Goal: Task Accomplishment & Management: Manage account settings

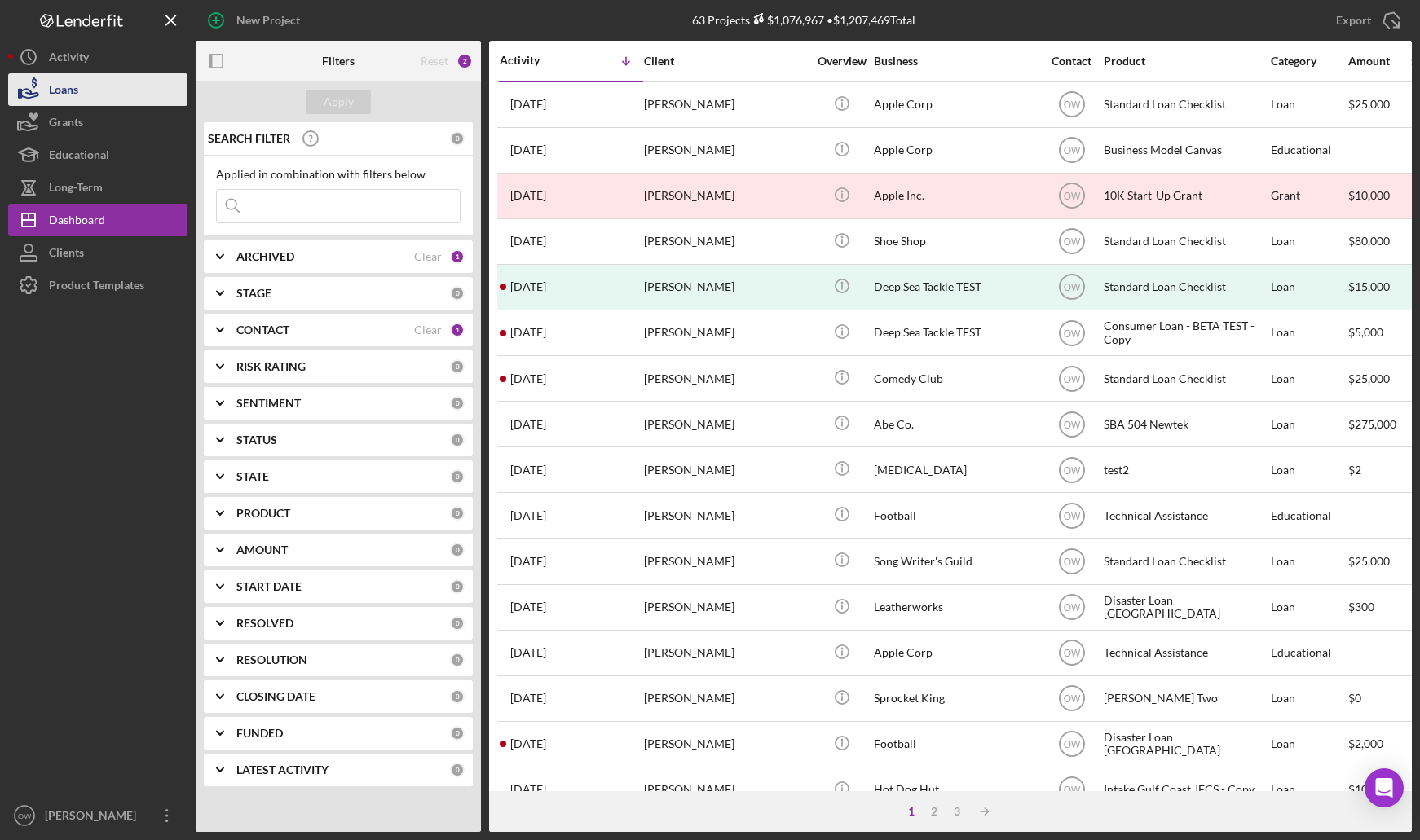
click at [112, 104] on button "Loans" at bounding box center [98, 90] width 179 height 33
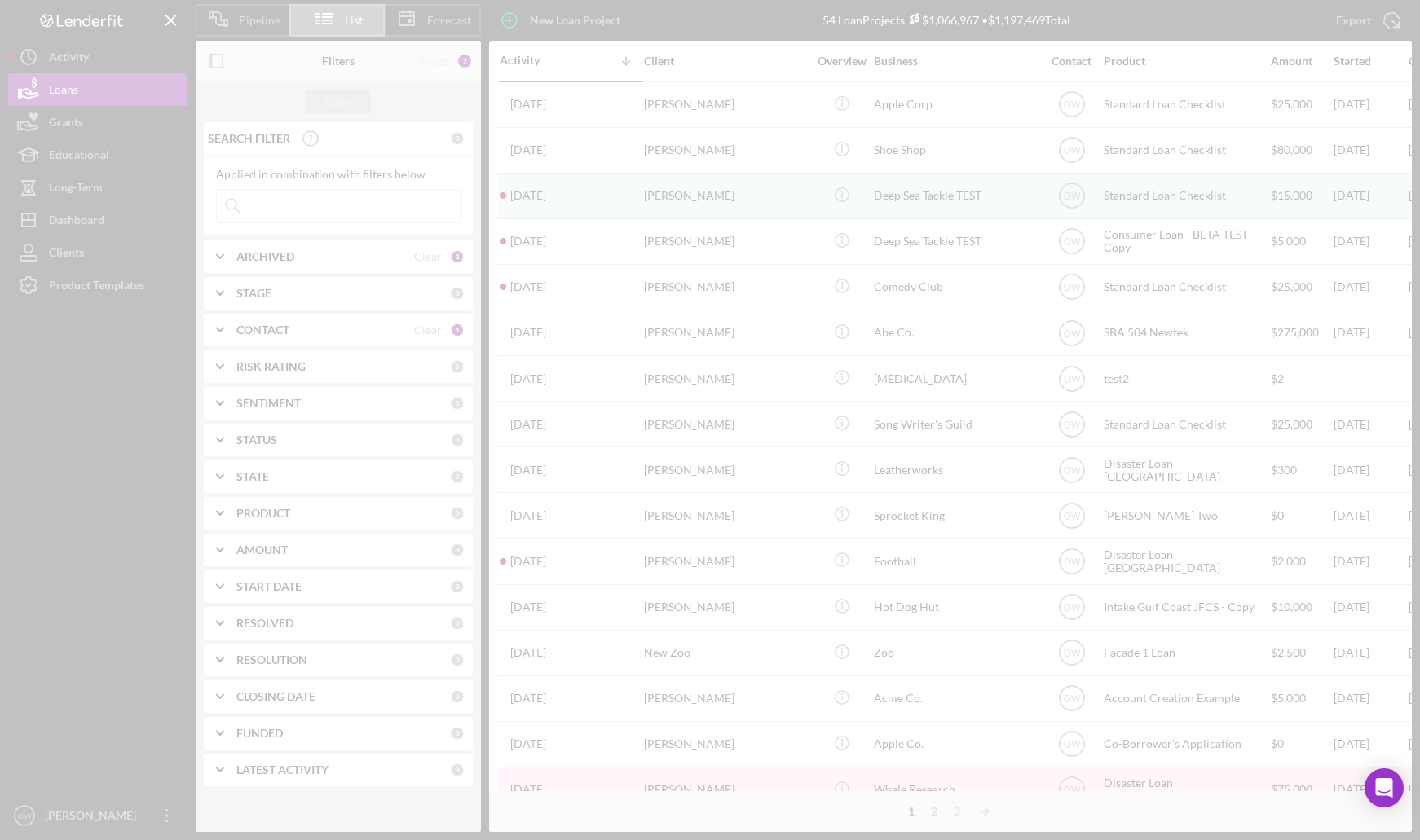
click at [433, 14] on div at bounding box center [710, 420] width 1420 height 840
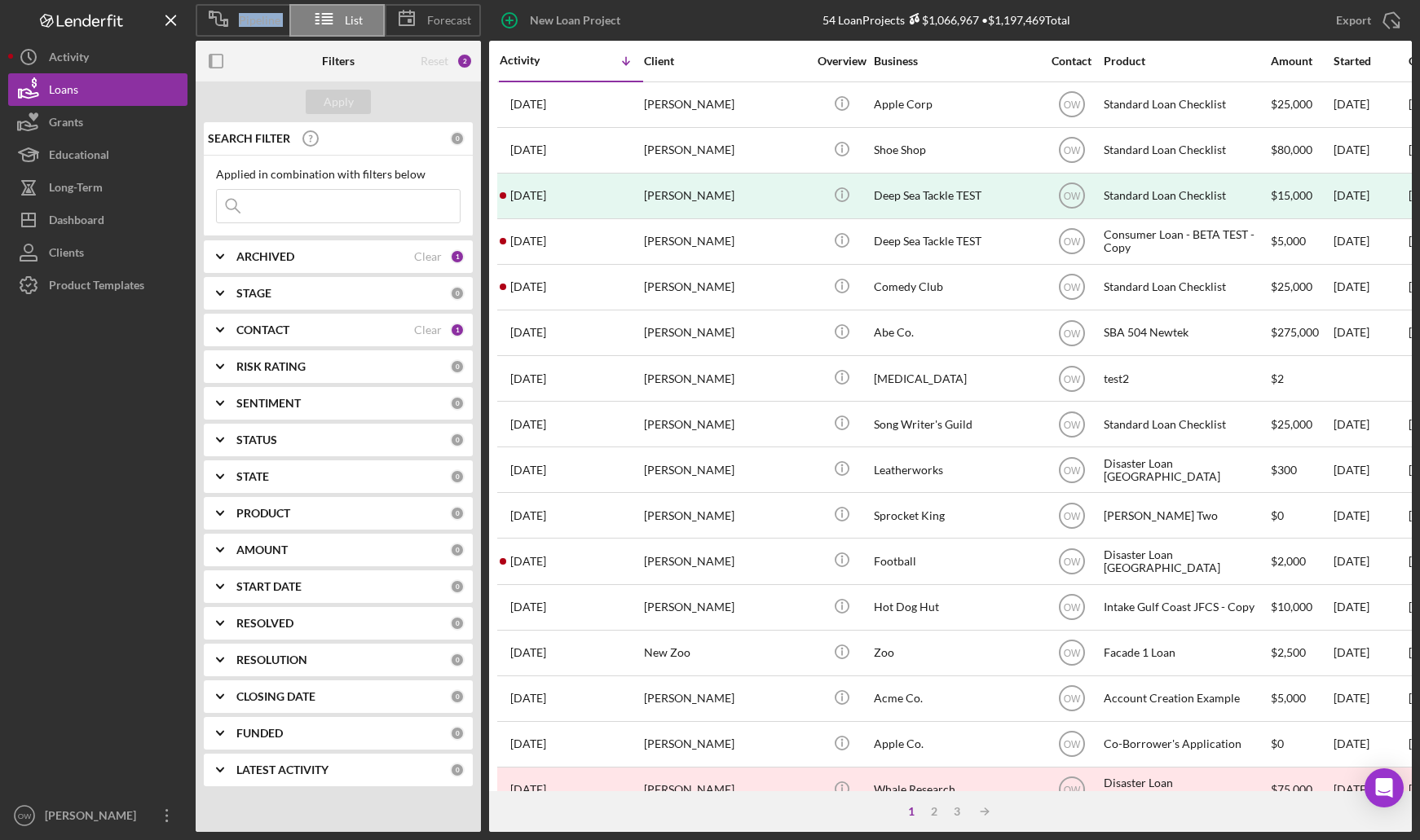
click at [433, 14] on span "Forecast" at bounding box center [449, 21] width 44 height 13
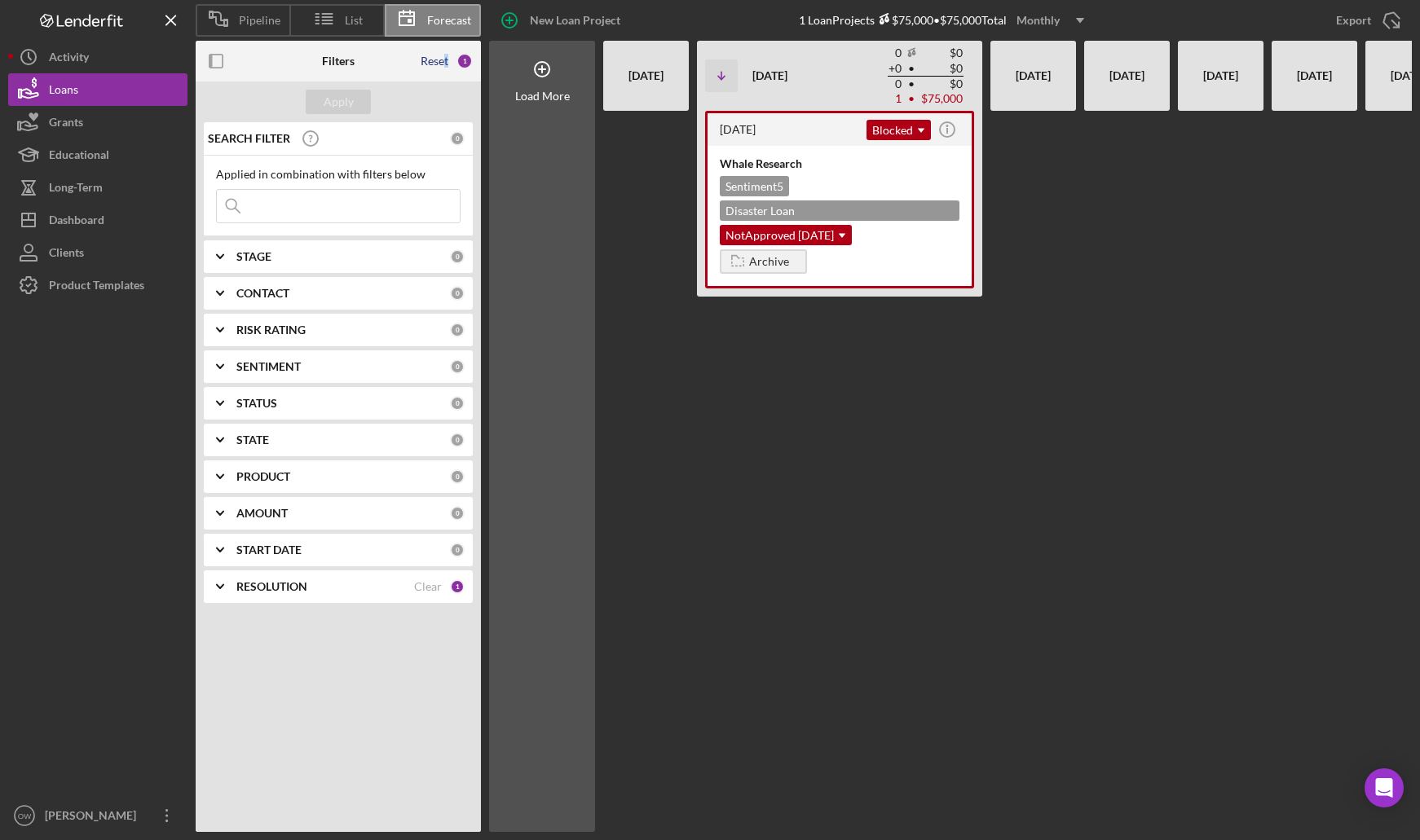
click at [446, 57] on div "Reset" at bounding box center [434, 61] width 28 height 13
click at [428, 286] on div "CONTACT Clear 1" at bounding box center [351, 294] width 228 height 15
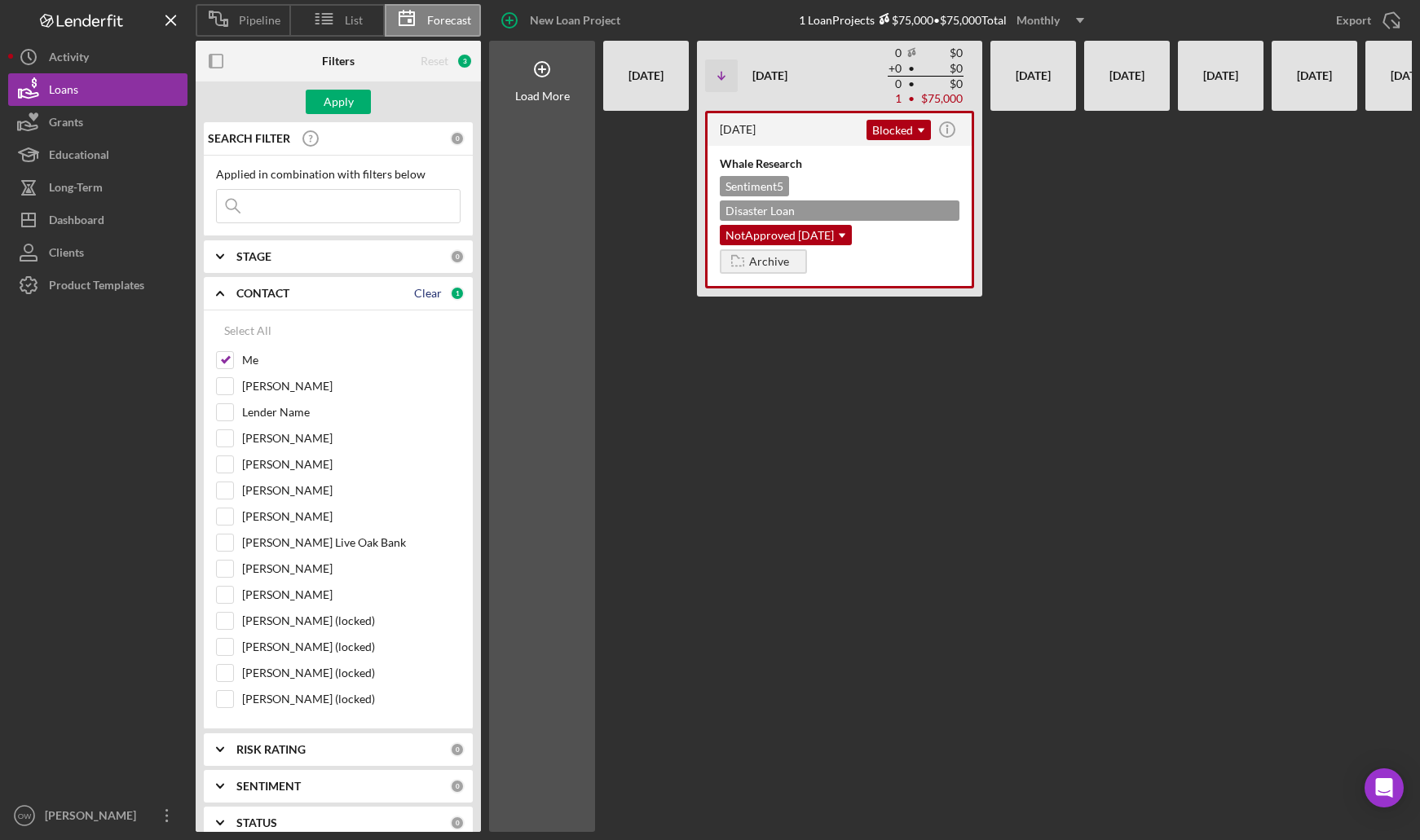
click at [420, 300] on div "Clear" at bounding box center [428, 294] width 28 height 13
checkbox input "false"
click at [334, 103] on div "Apply" at bounding box center [339, 101] width 30 height 24
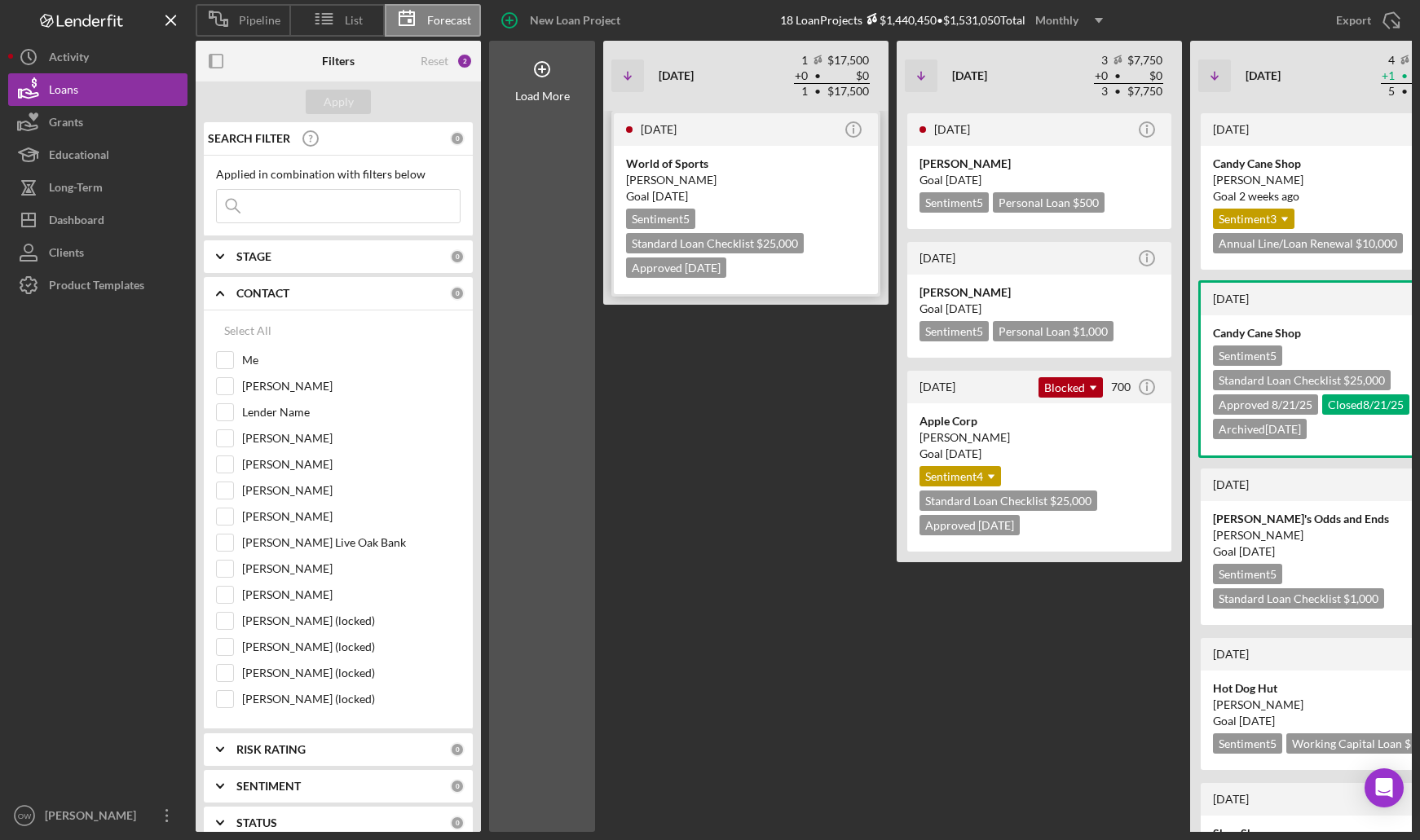
scroll to position [0, 6]
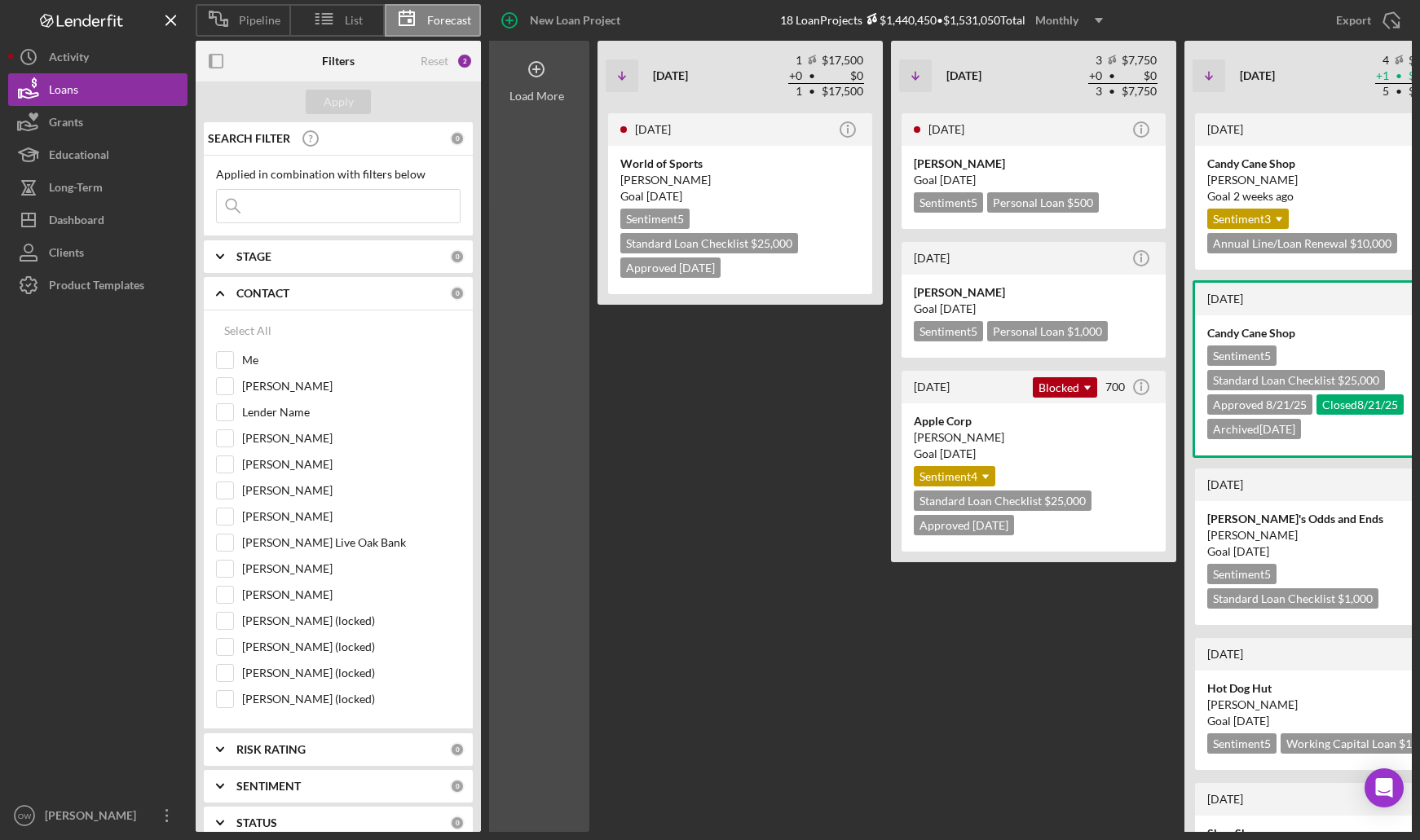
click at [551, 222] on div "Load More" at bounding box center [536, 437] width 106 height 791
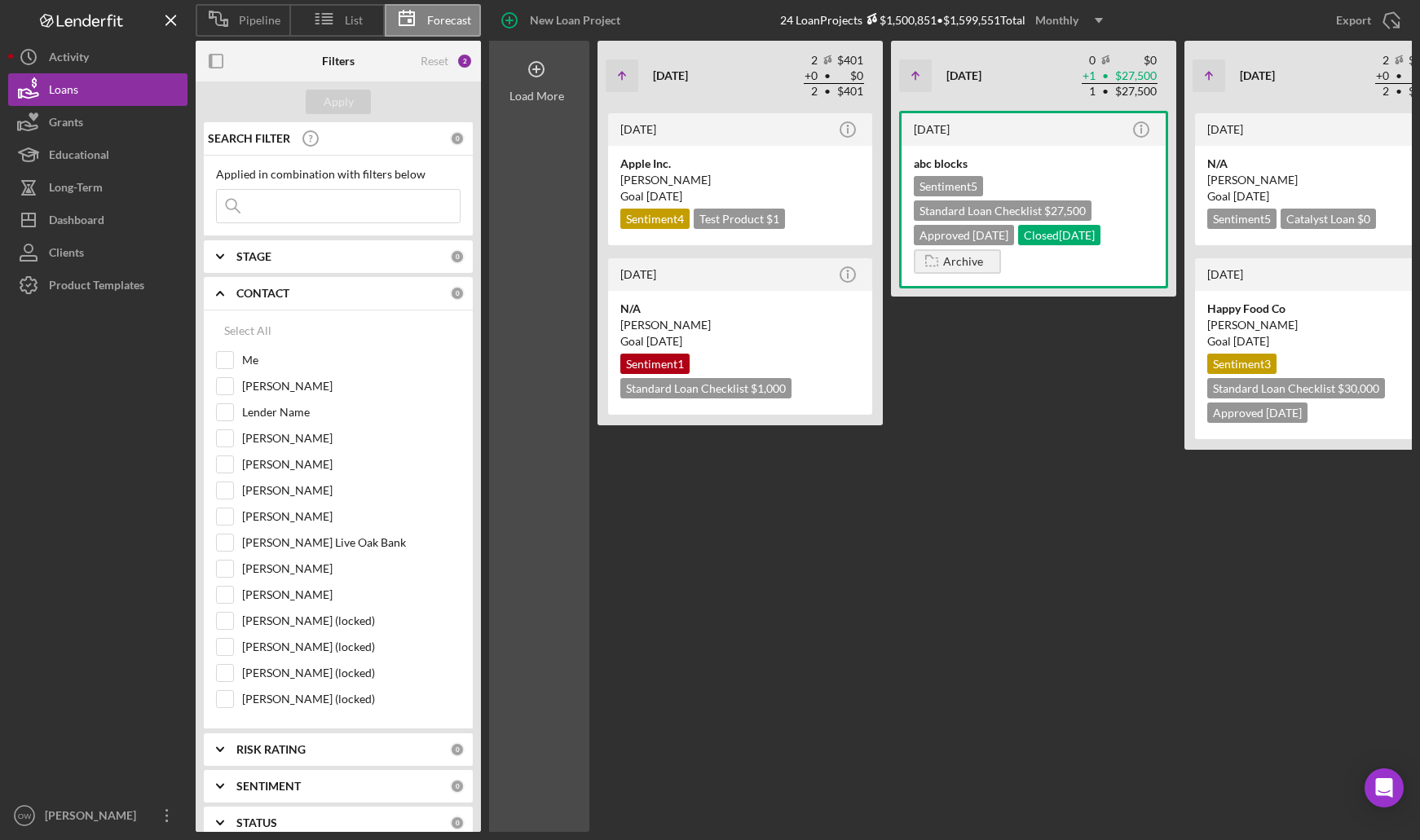
click at [554, 222] on div "Load More" at bounding box center [536, 437] width 106 height 791
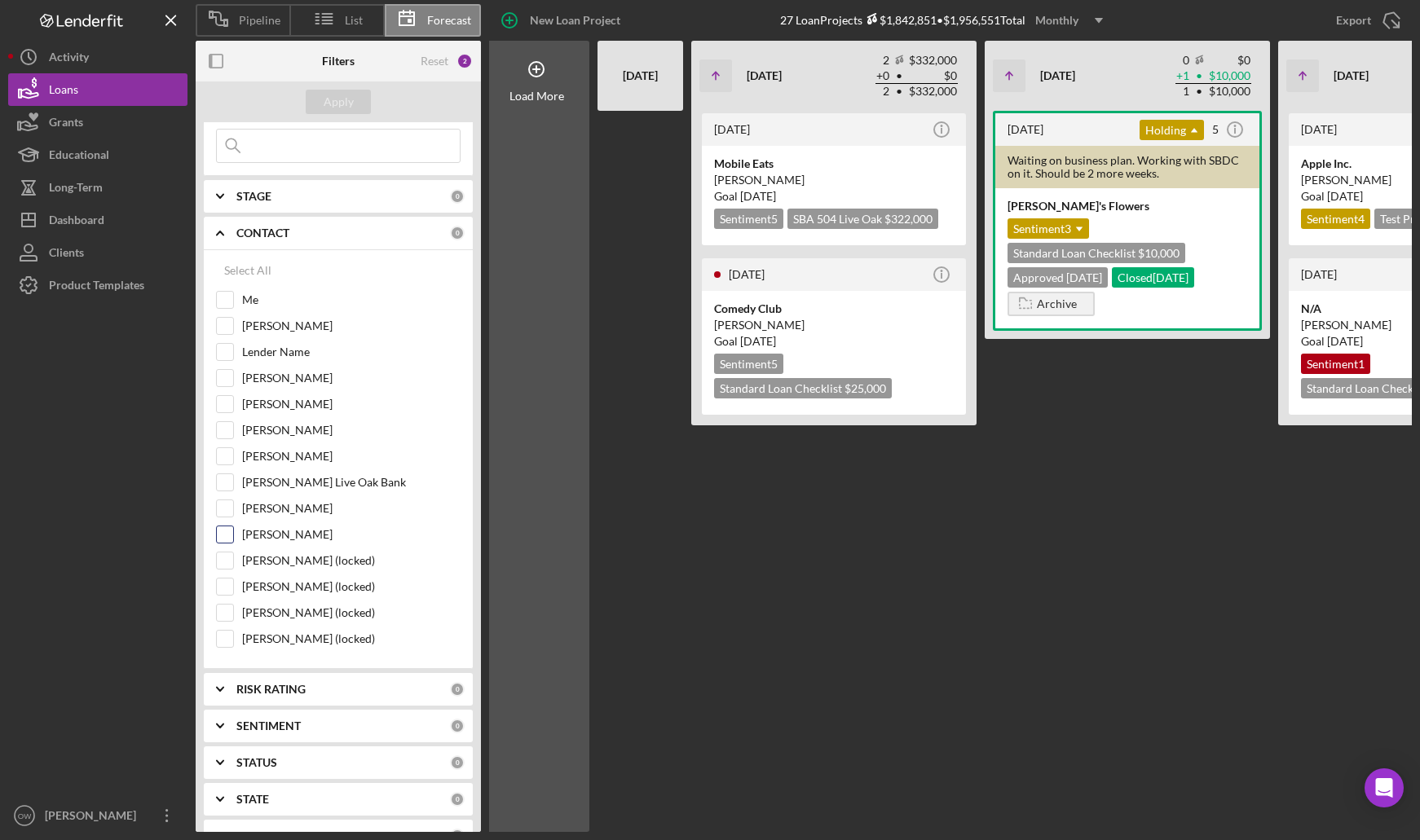
scroll to position [0, 0]
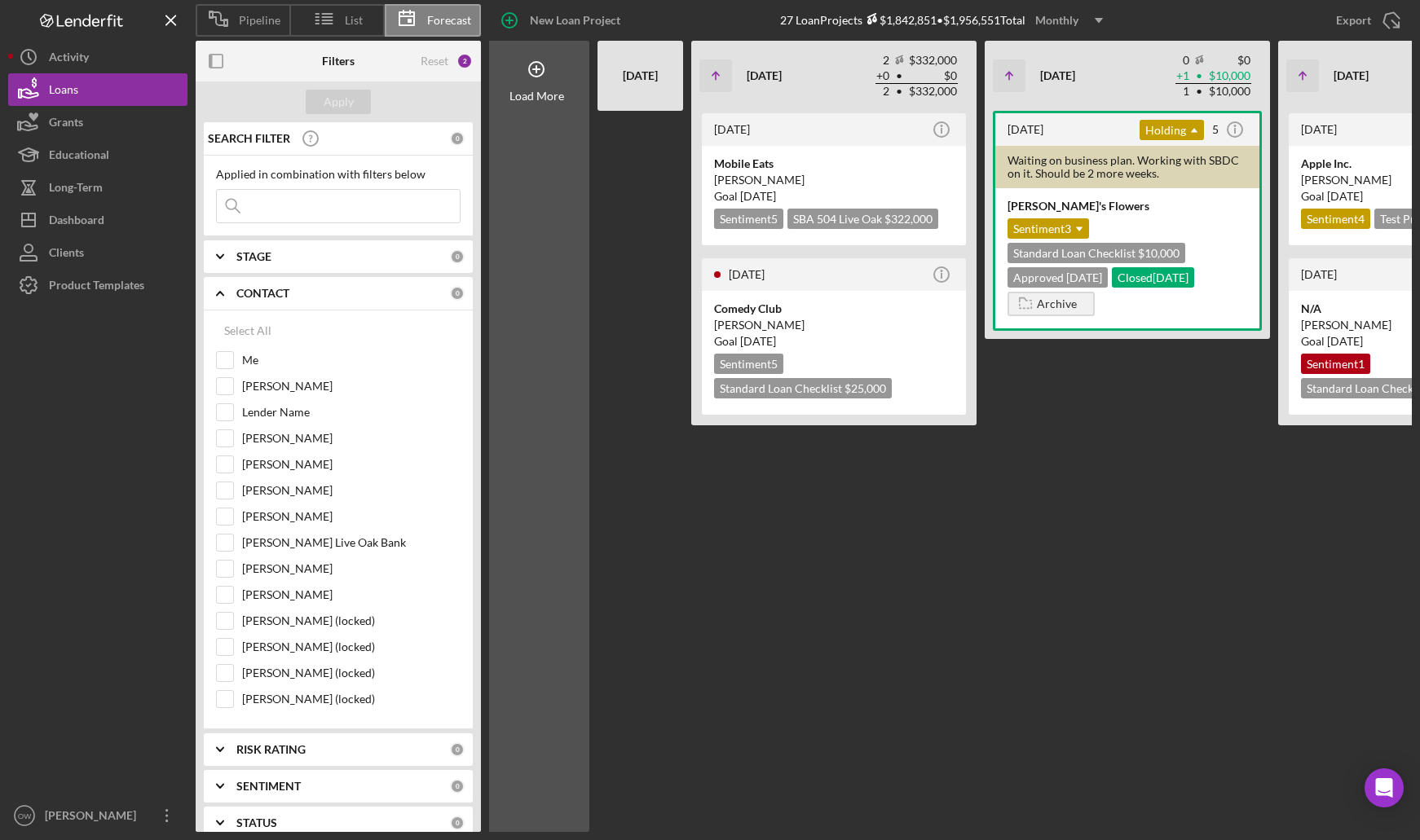
click at [221, 285] on icon "Icon/Expander" at bounding box center [220, 293] width 41 height 41
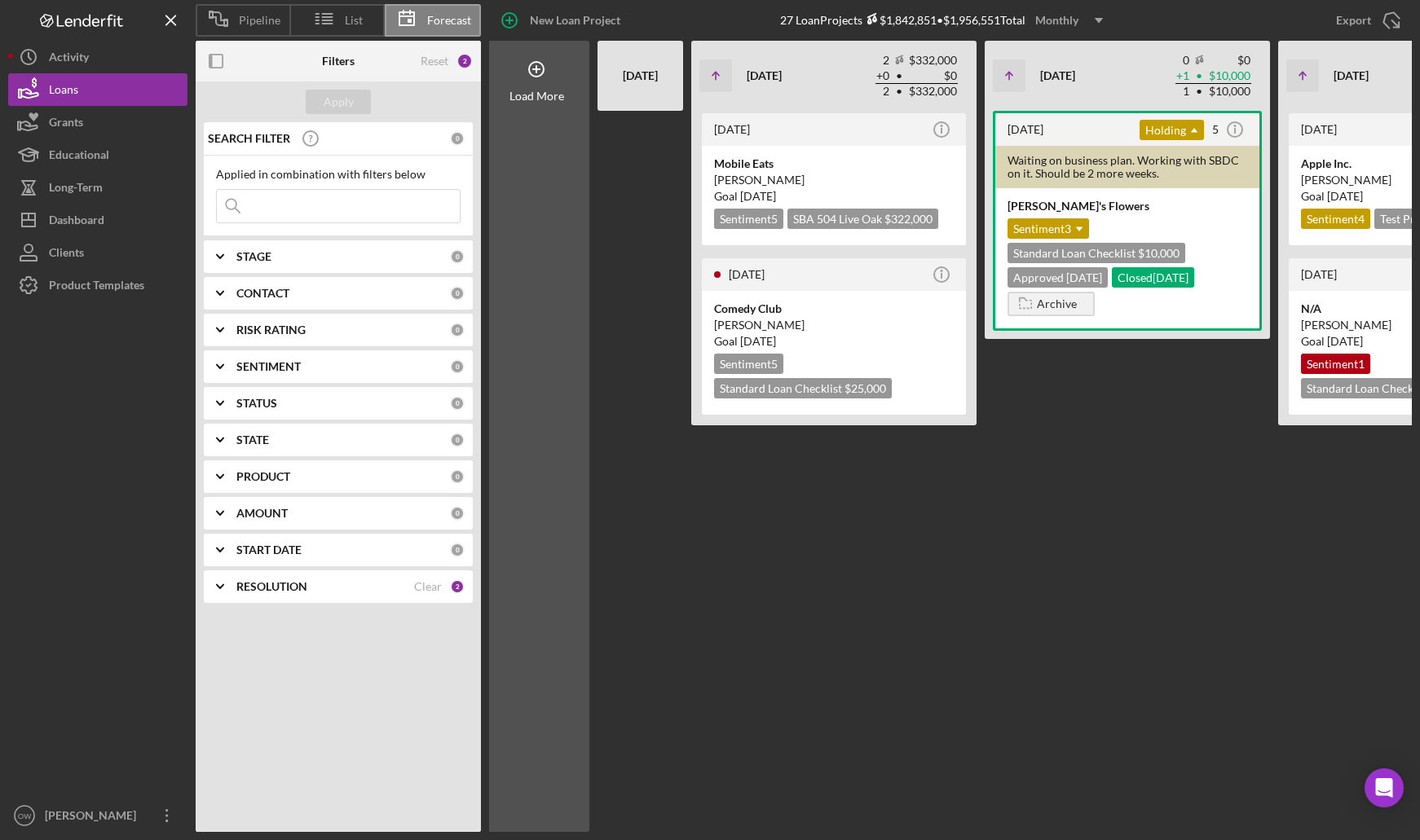
click at [374, 581] on div "RESOLUTION" at bounding box center [326, 587] width 177 height 13
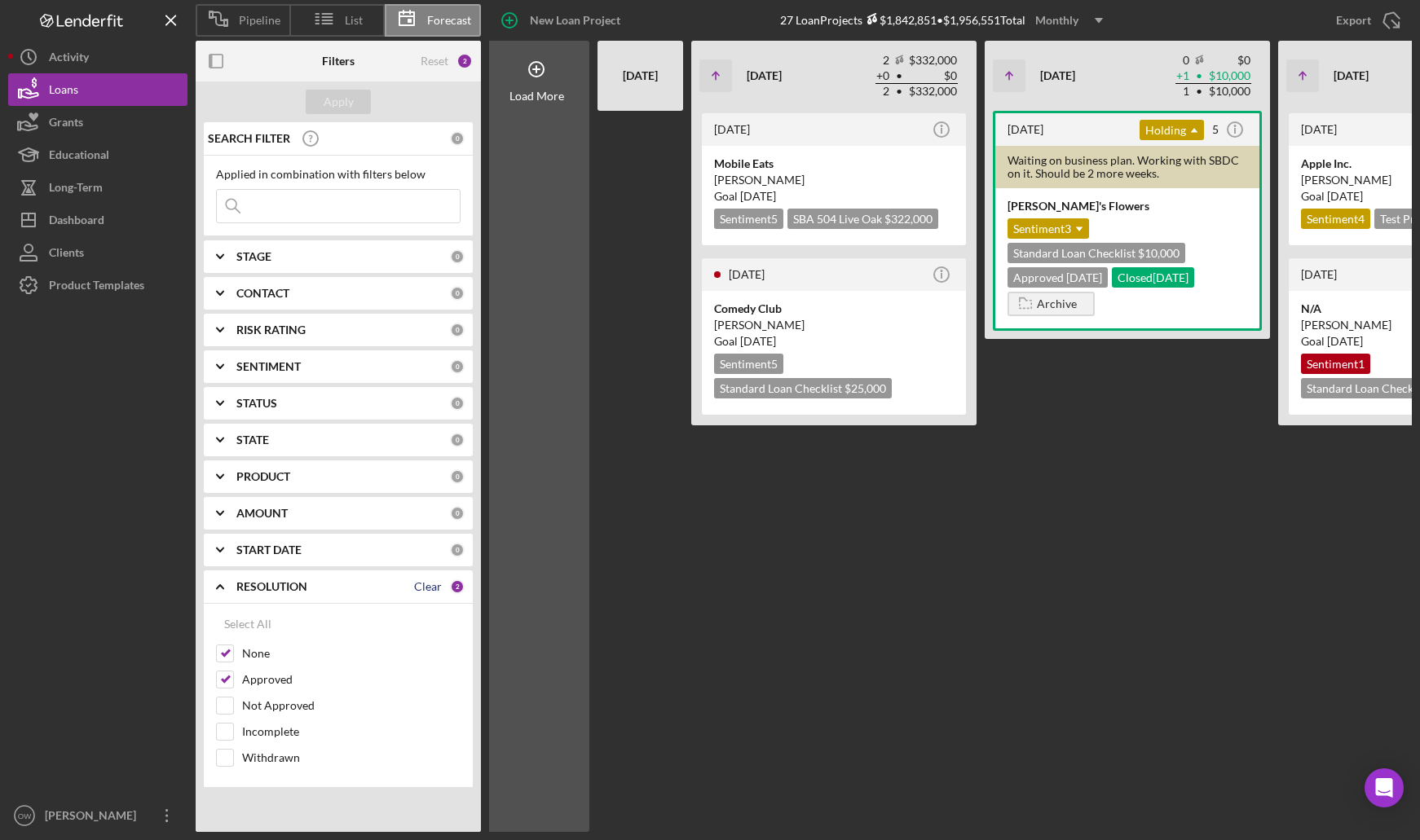
click at [430, 589] on div "Clear" at bounding box center [428, 587] width 28 height 13
checkbox input "false"
click at [337, 96] on div "Apply" at bounding box center [339, 101] width 30 height 24
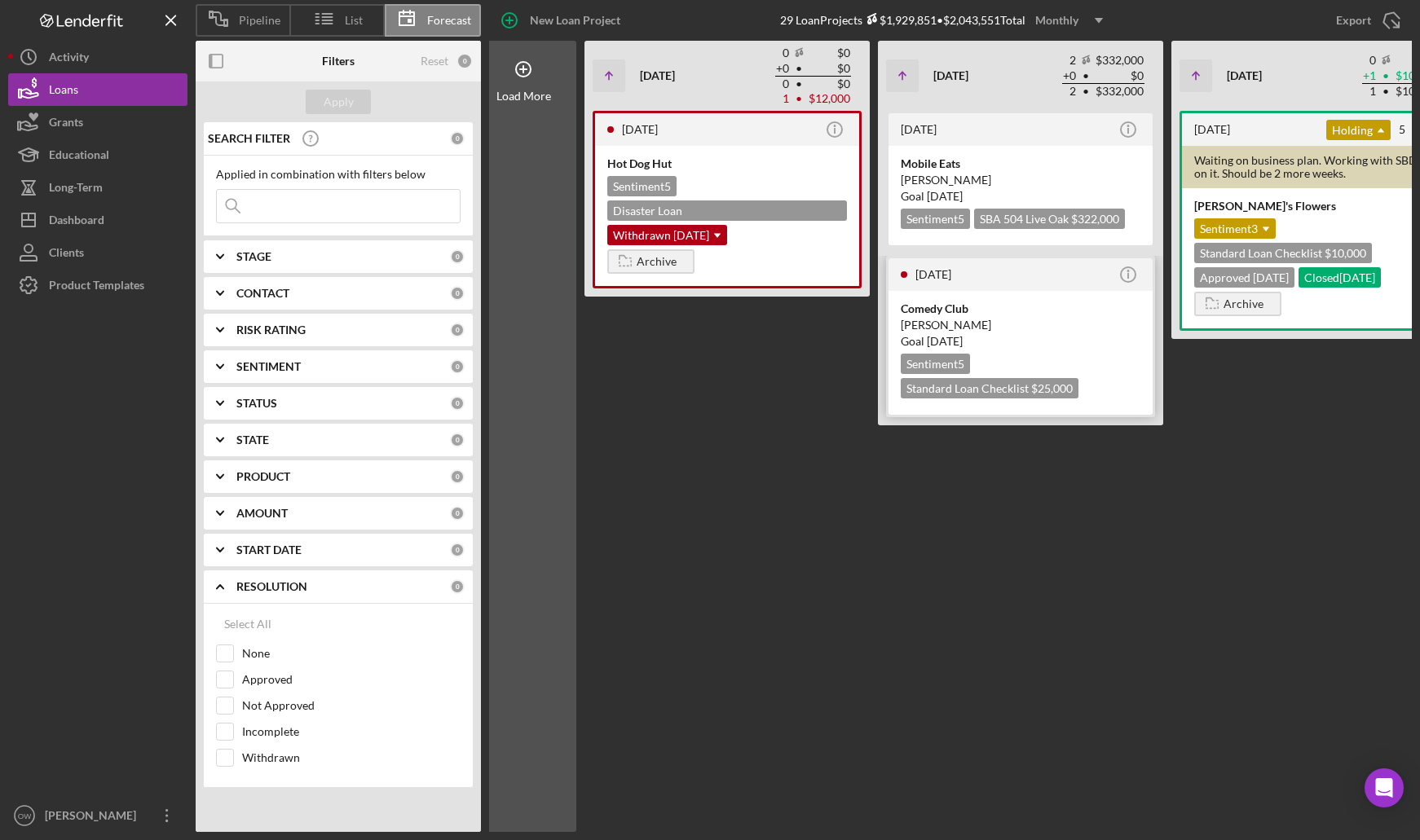
scroll to position [0, 20]
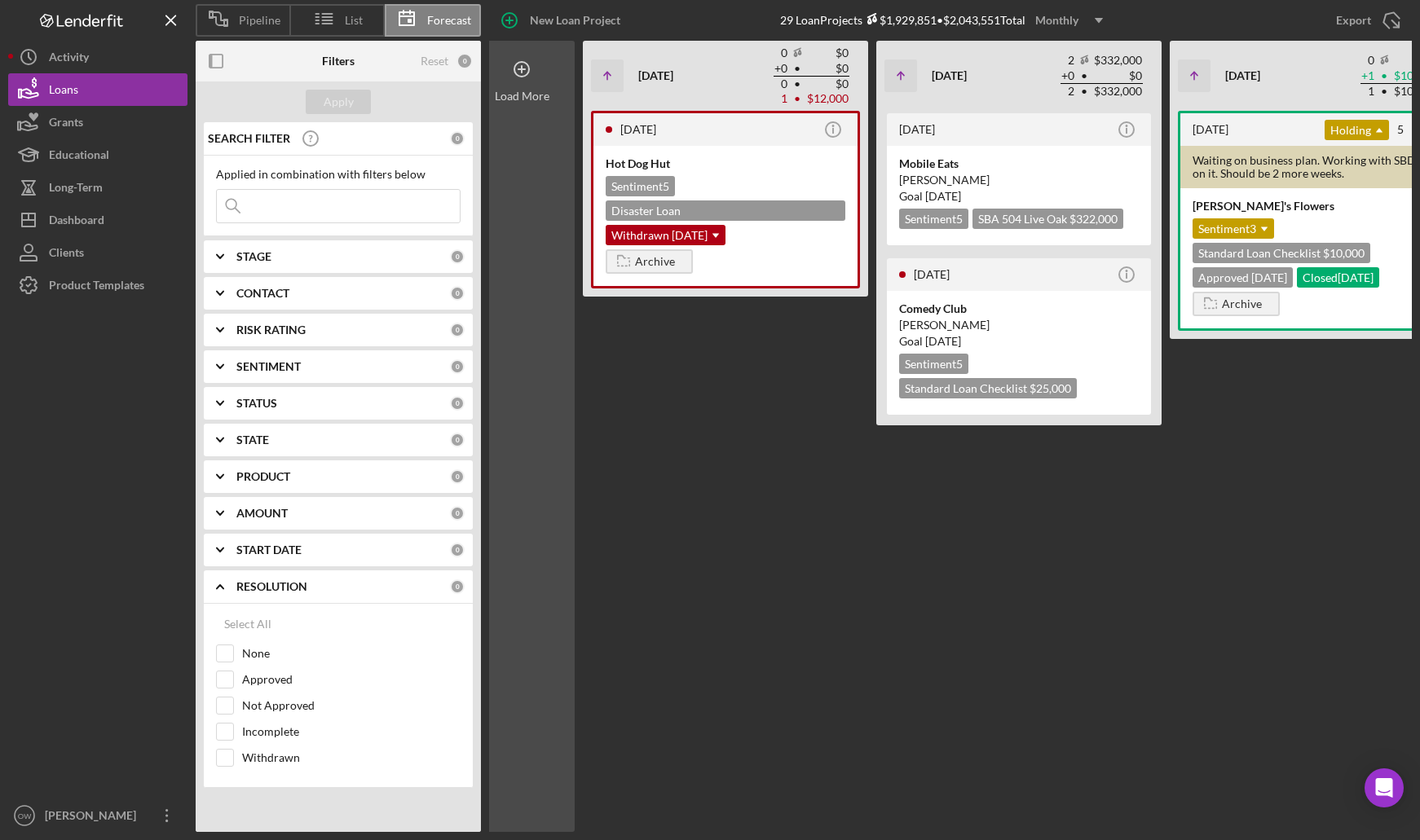
click at [515, 175] on div "Load More" at bounding box center [521, 437] width 106 height 791
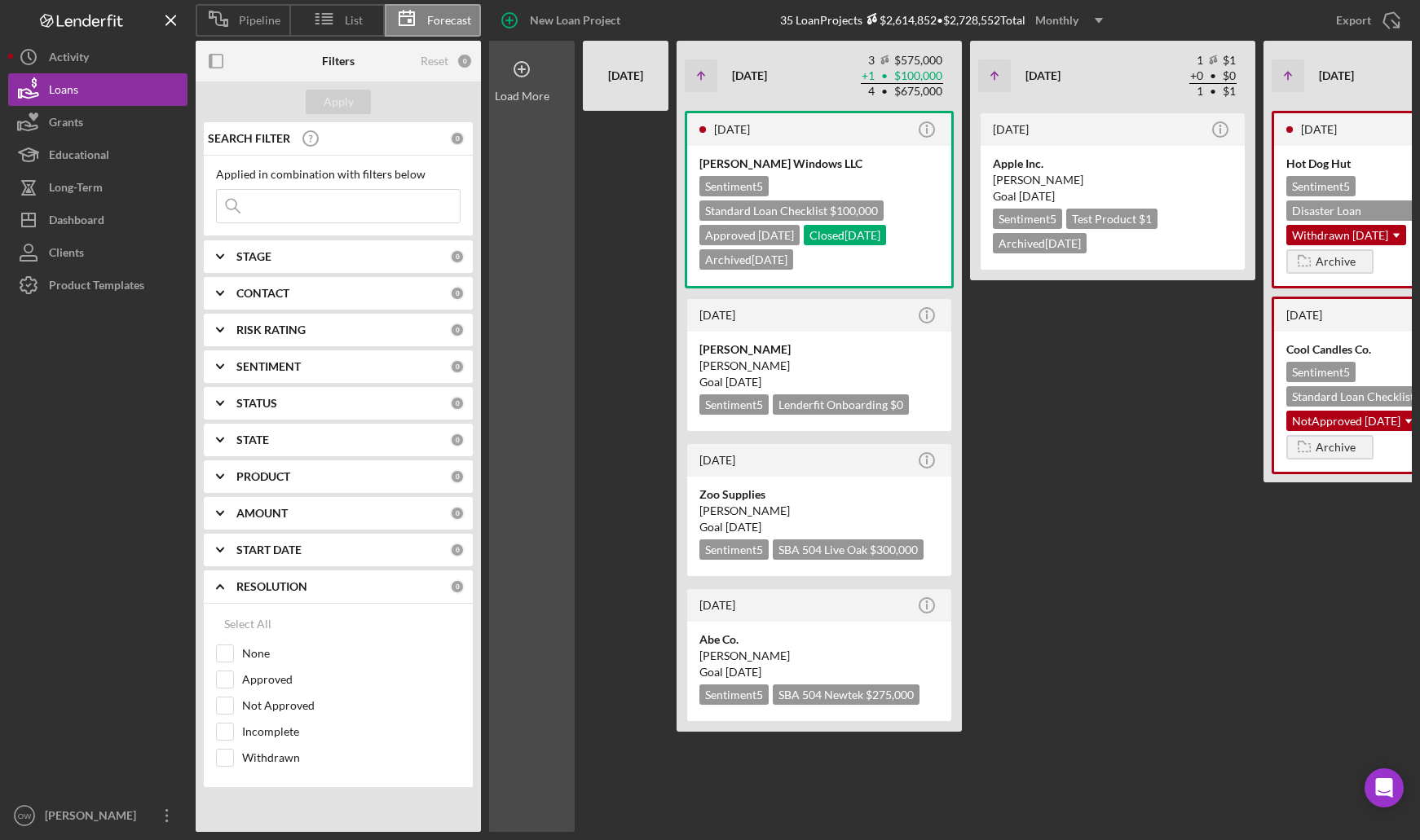
click at [531, 172] on div "Load More" at bounding box center [521, 437] width 106 height 791
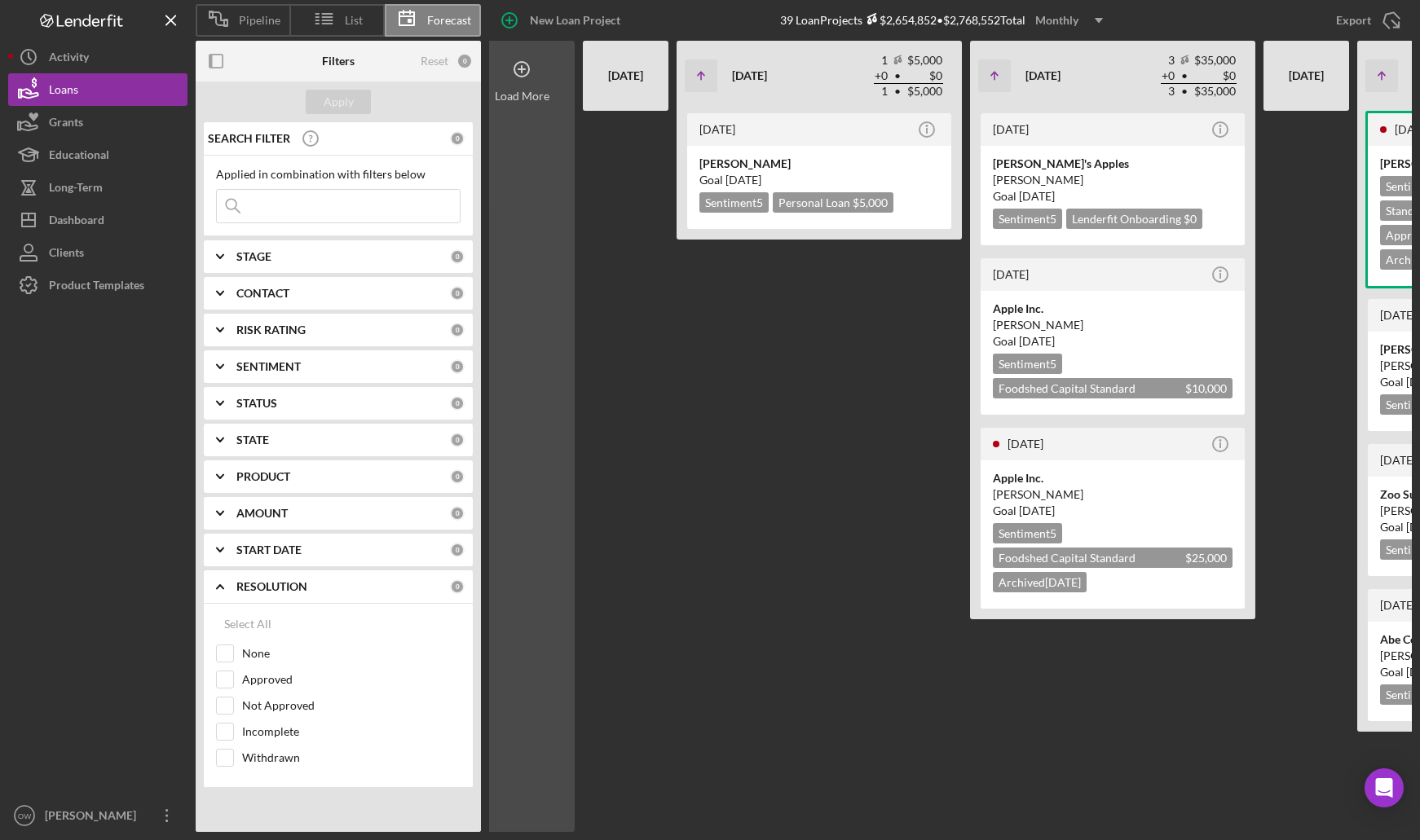
click at [531, 172] on div "Load More" at bounding box center [521, 437] width 106 height 791
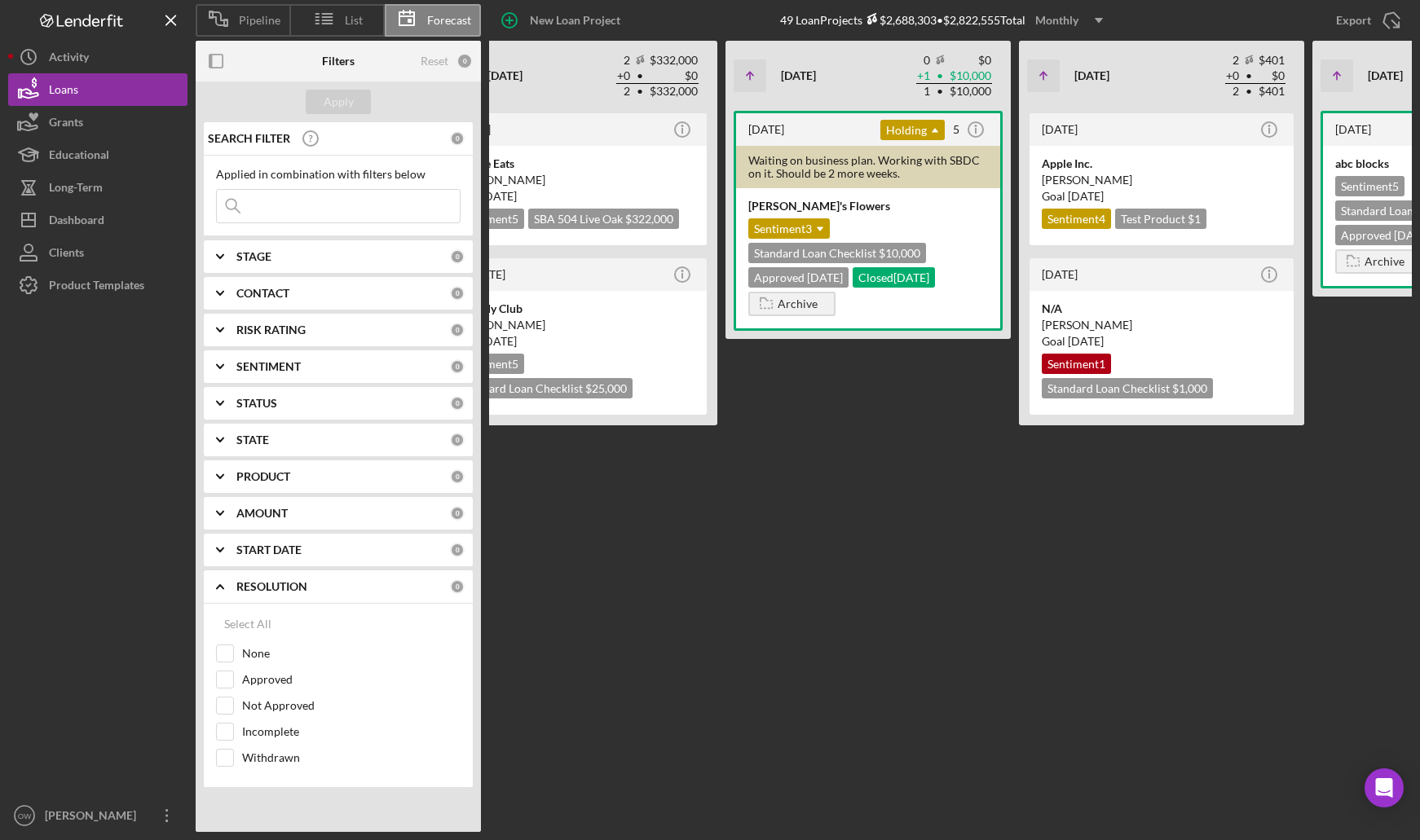
scroll to position [0, 2731]
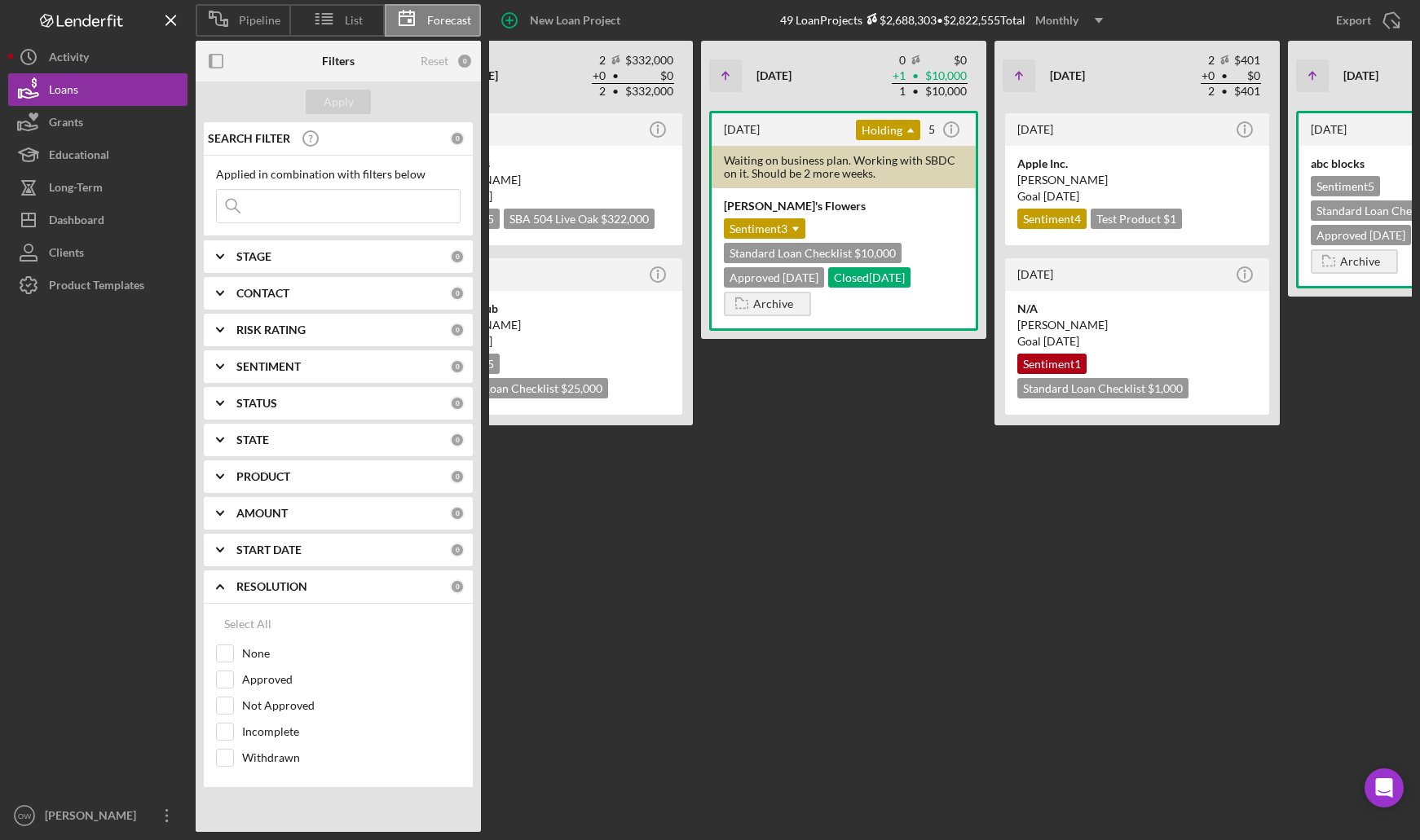
click at [269, 216] on input at bounding box center [338, 206] width 243 height 33
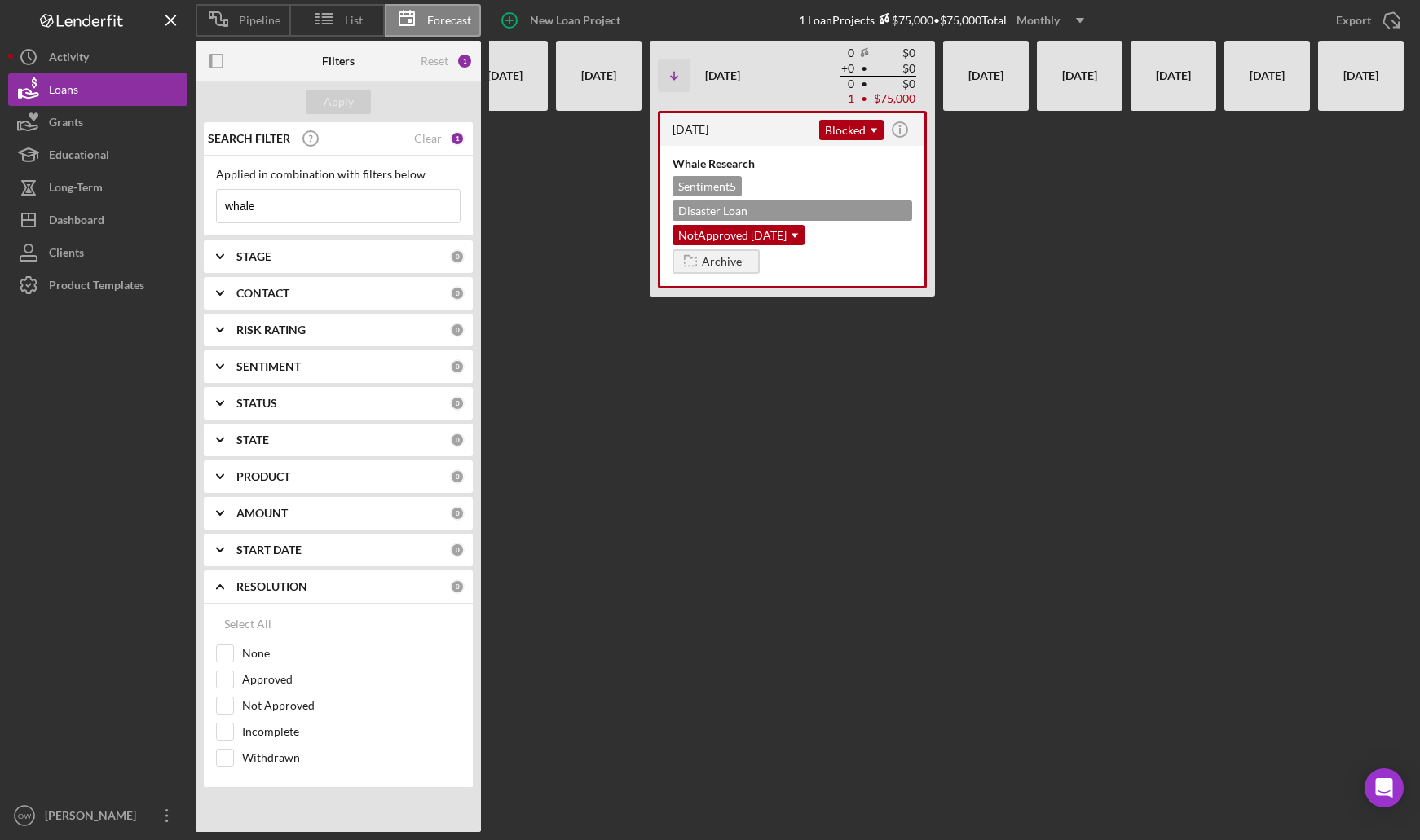
scroll to position [0, 1453]
type input "whale"
click at [896, 236] on div "Whale Research Sentiment 5 Disaster Loan [GEOGRAPHIC_DATA] $75,000 NotApproved …" at bounding box center [792, 216] width 264 height 141
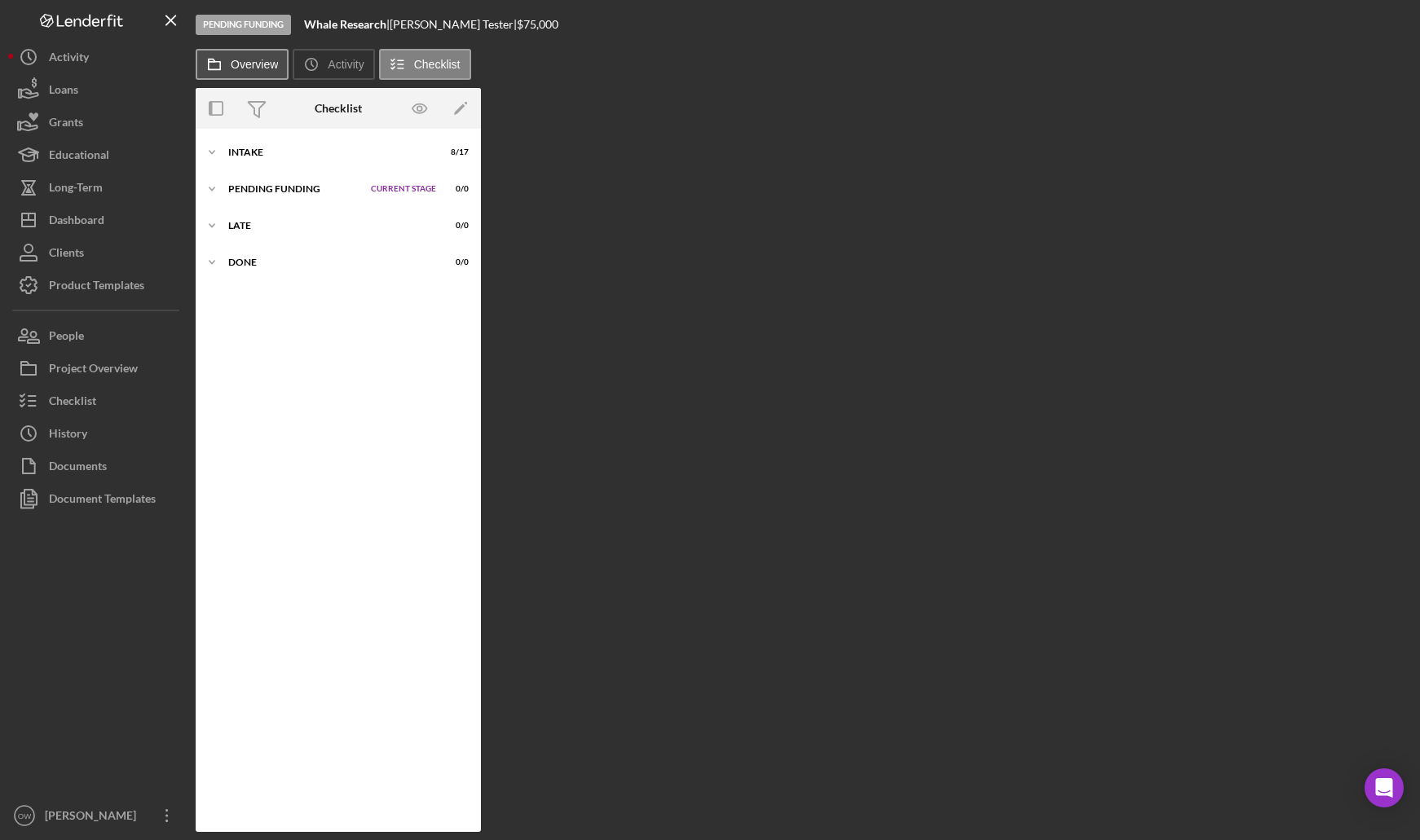
click at [259, 67] on label "Overview" at bounding box center [254, 64] width 48 height 13
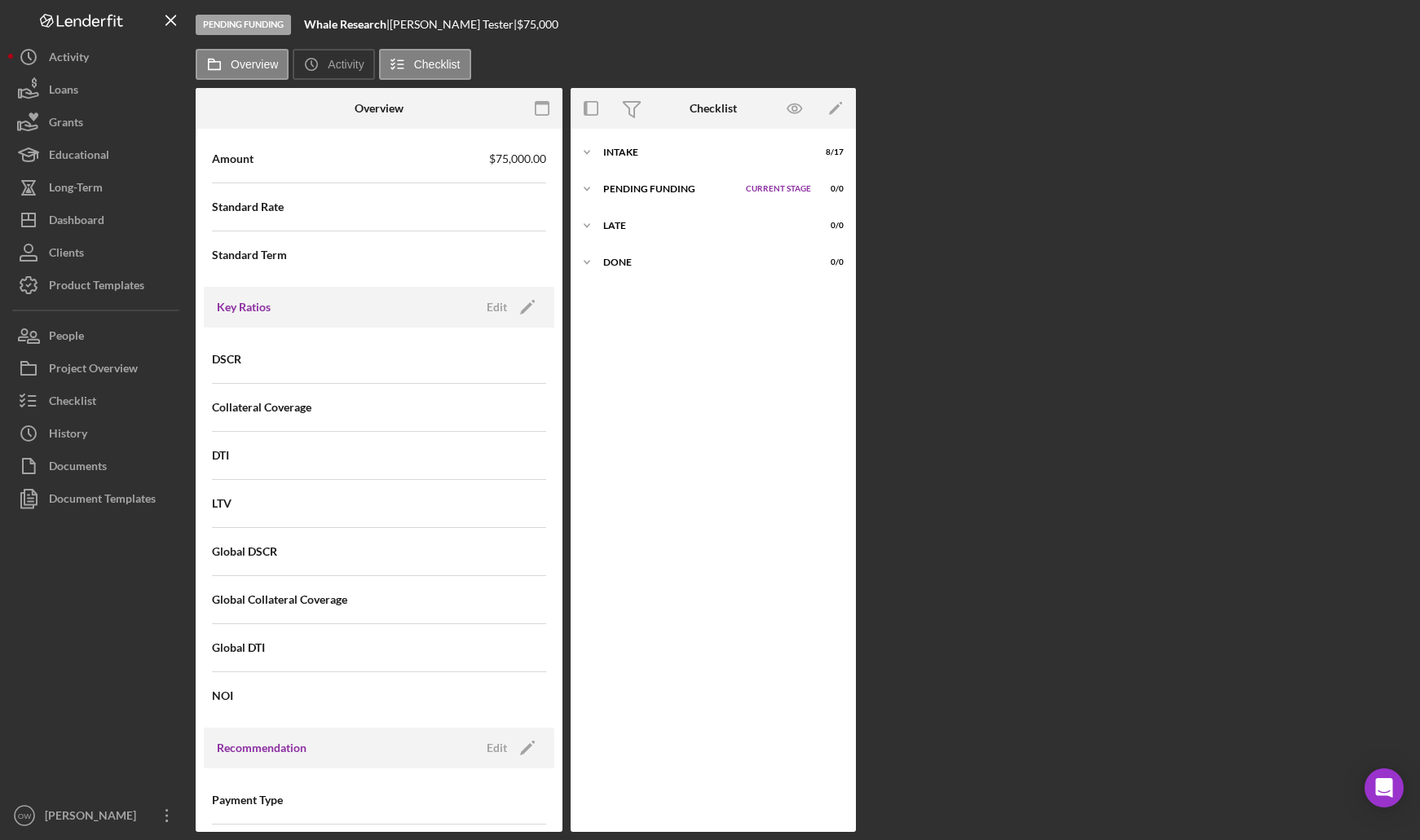
scroll to position [1775, 0]
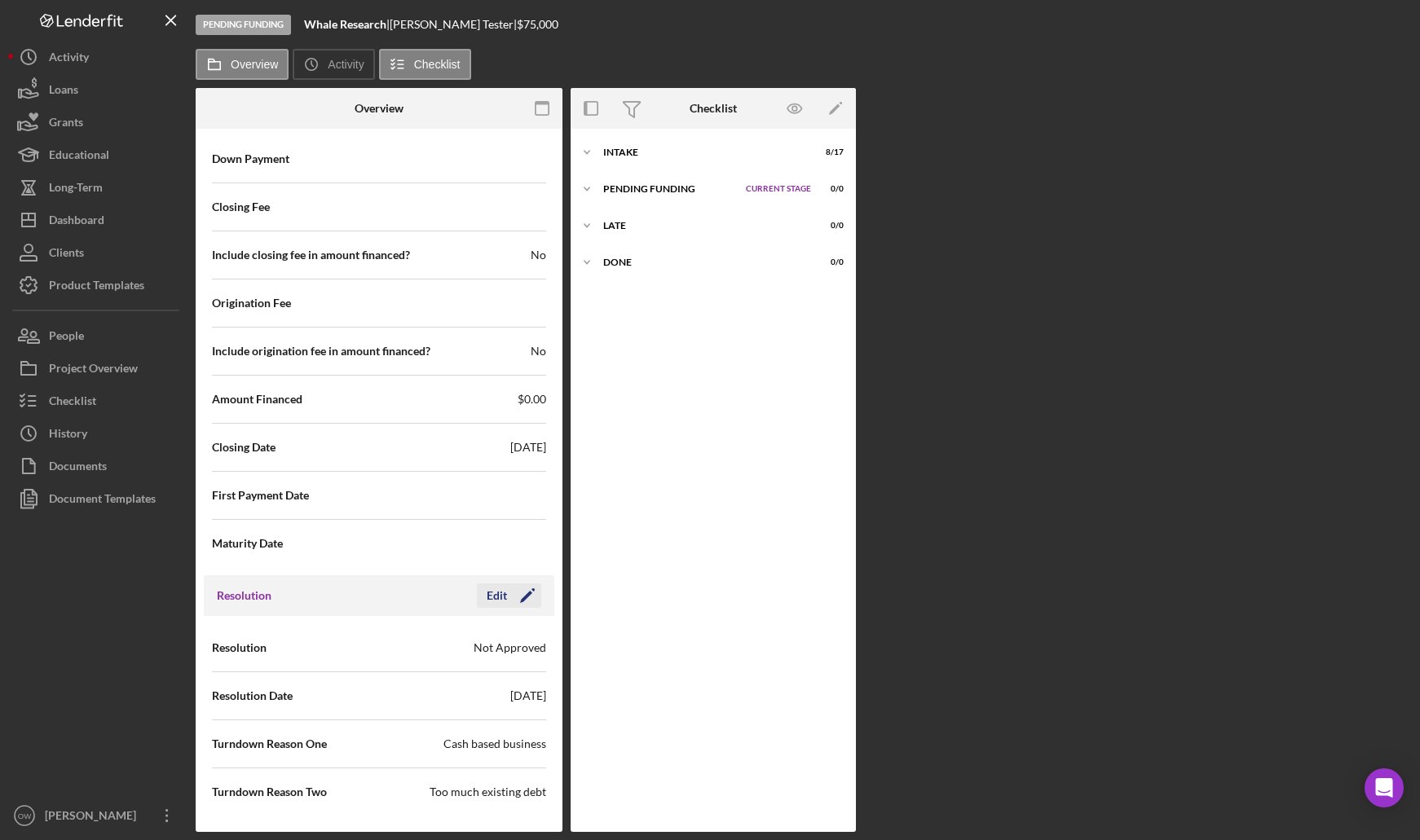
click at [507, 593] on icon "Icon/Edit" at bounding box center [527, 596] width 41 height 41
click at [417, 699] on input "[DATE]" at bounding box center [433, 695] width 110 height 39
click at [397, 698] on input "[DATE]" at bounding box center [433, 695] width 110 height 39
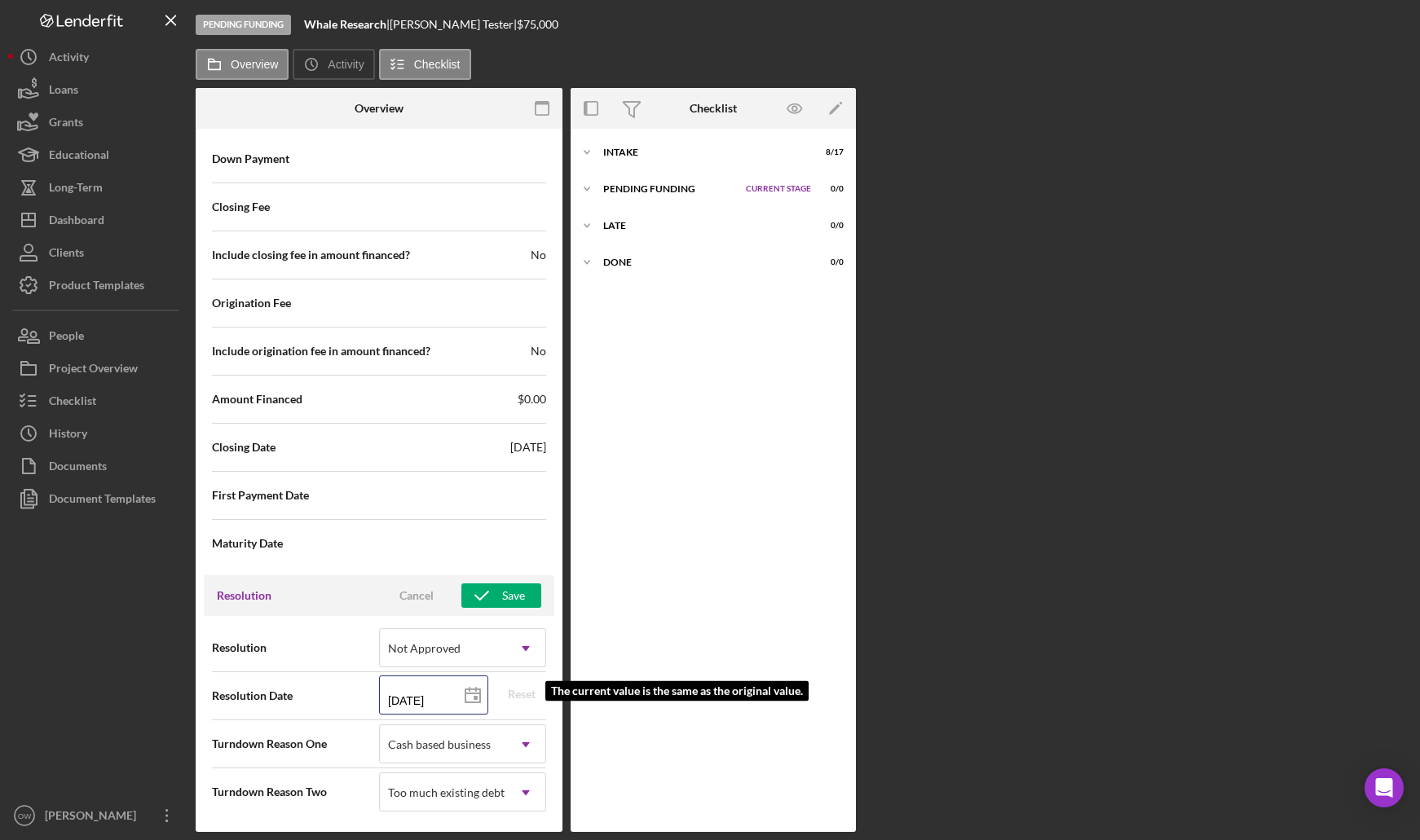
type input "0m/08/2025"
type input "08/20/25yy"
type input "02/02/5yyy"
type input "02/20/25yy"
click at [440, 699] on input "02/20/25yy" at bounding box center [433, 695] width 110 height 39
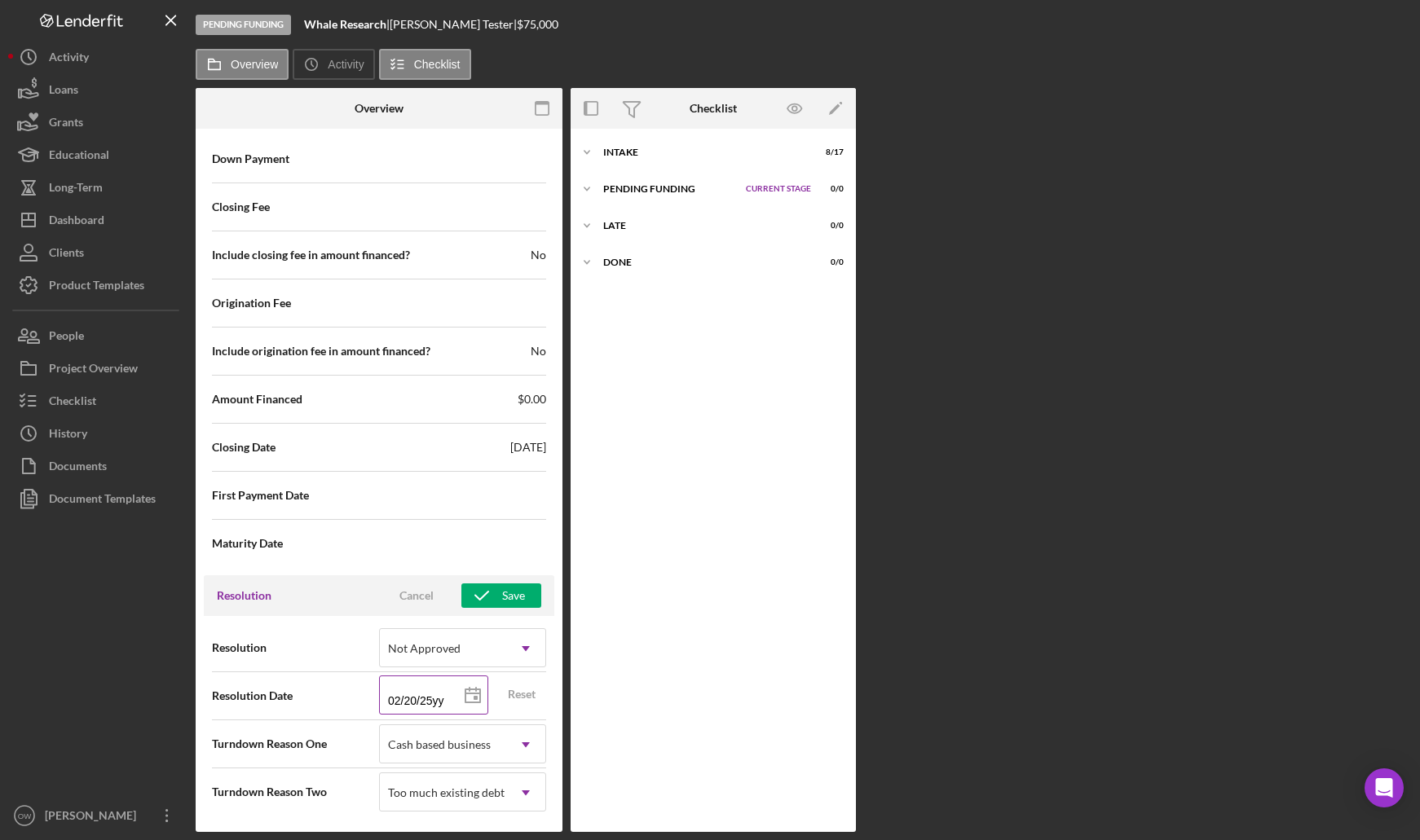
type input "02/20/2yyy"
type input "02/20/20yy"
type input "02/20/202y"
type input "[DATE]"
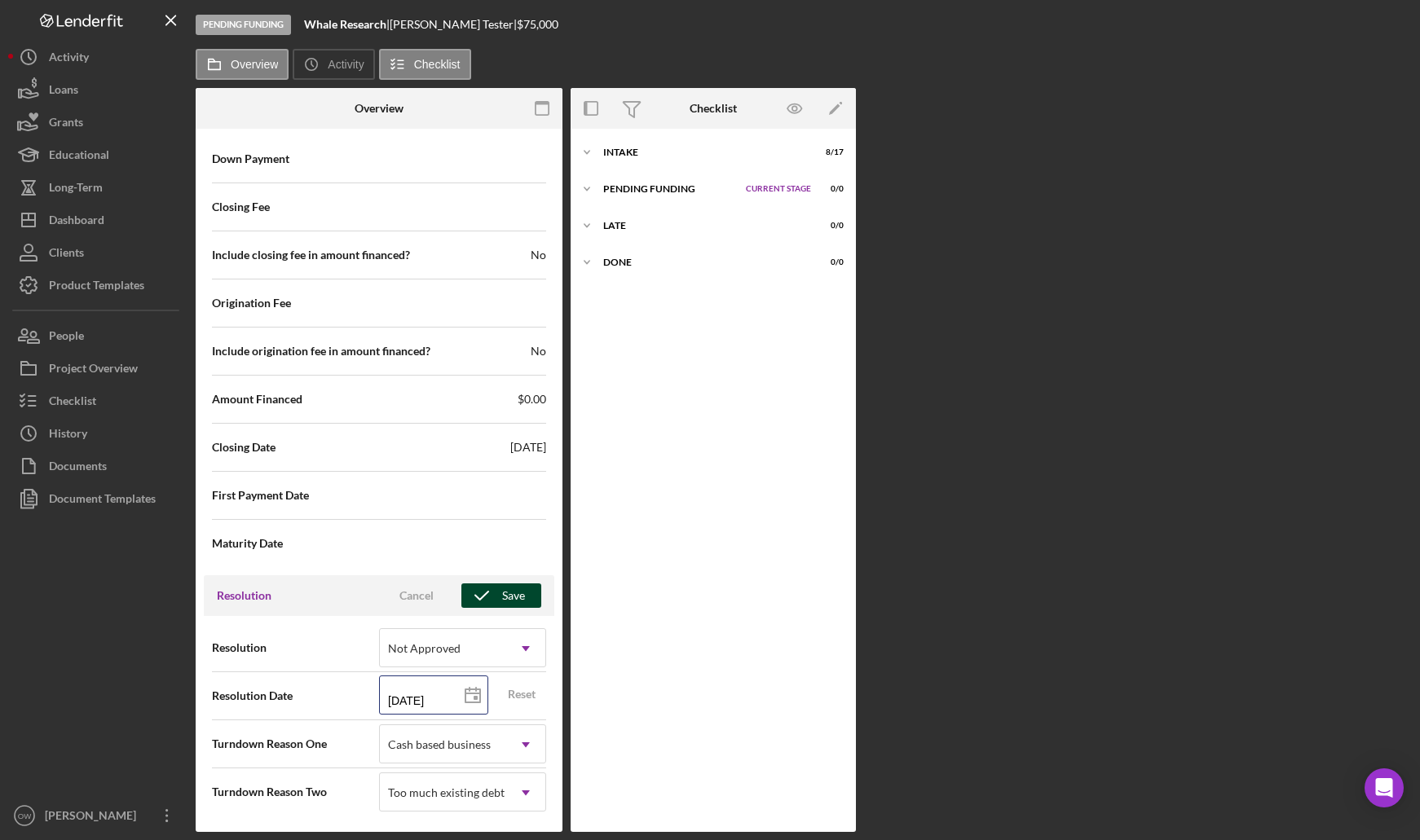
type input "[DATE]"
click at [513, 595] on div "Save" at bounding box center [513, 596] width 23 height 24
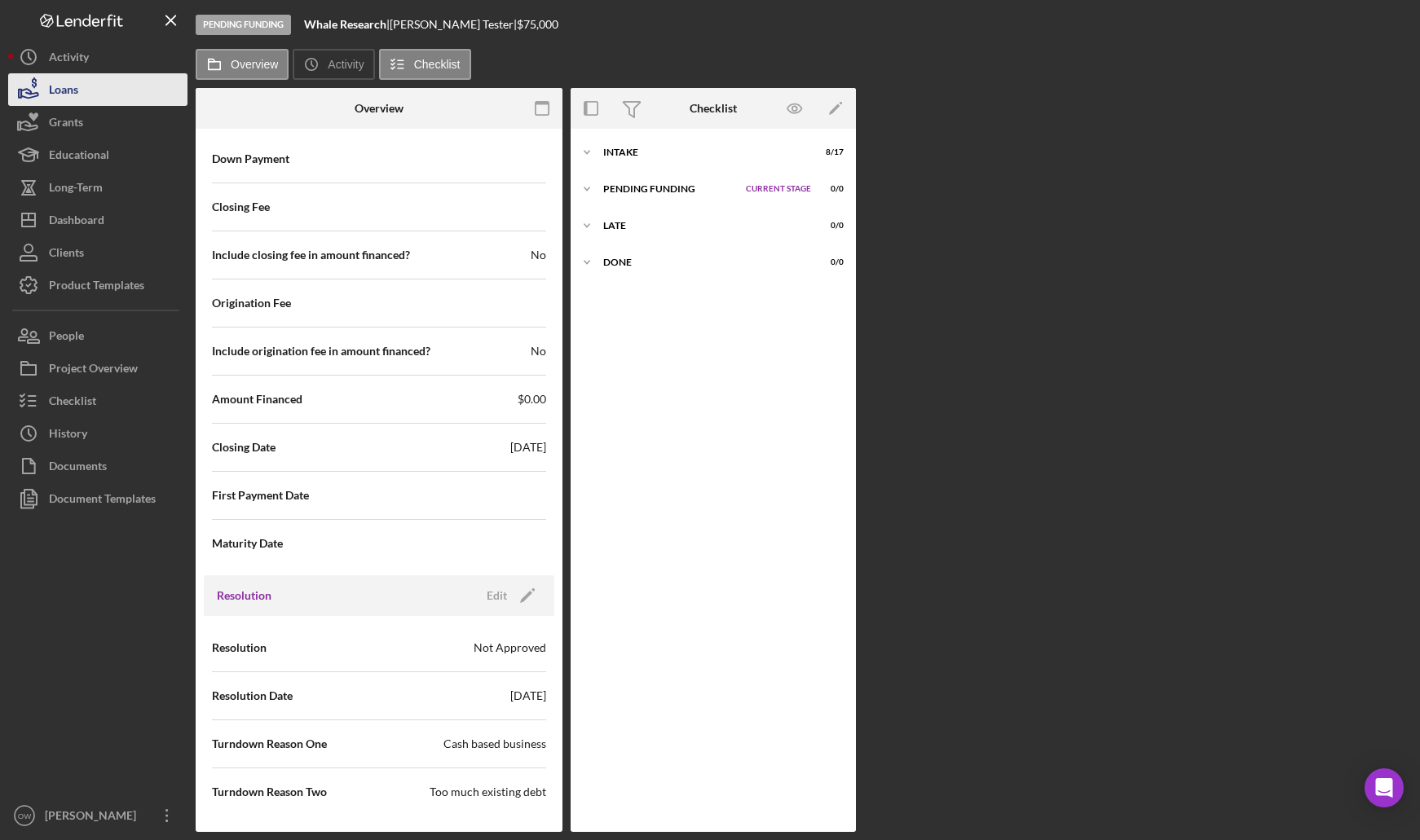
click at [126, 102] on button "Loans" at bounding box center [98, 90] width 179 height 33
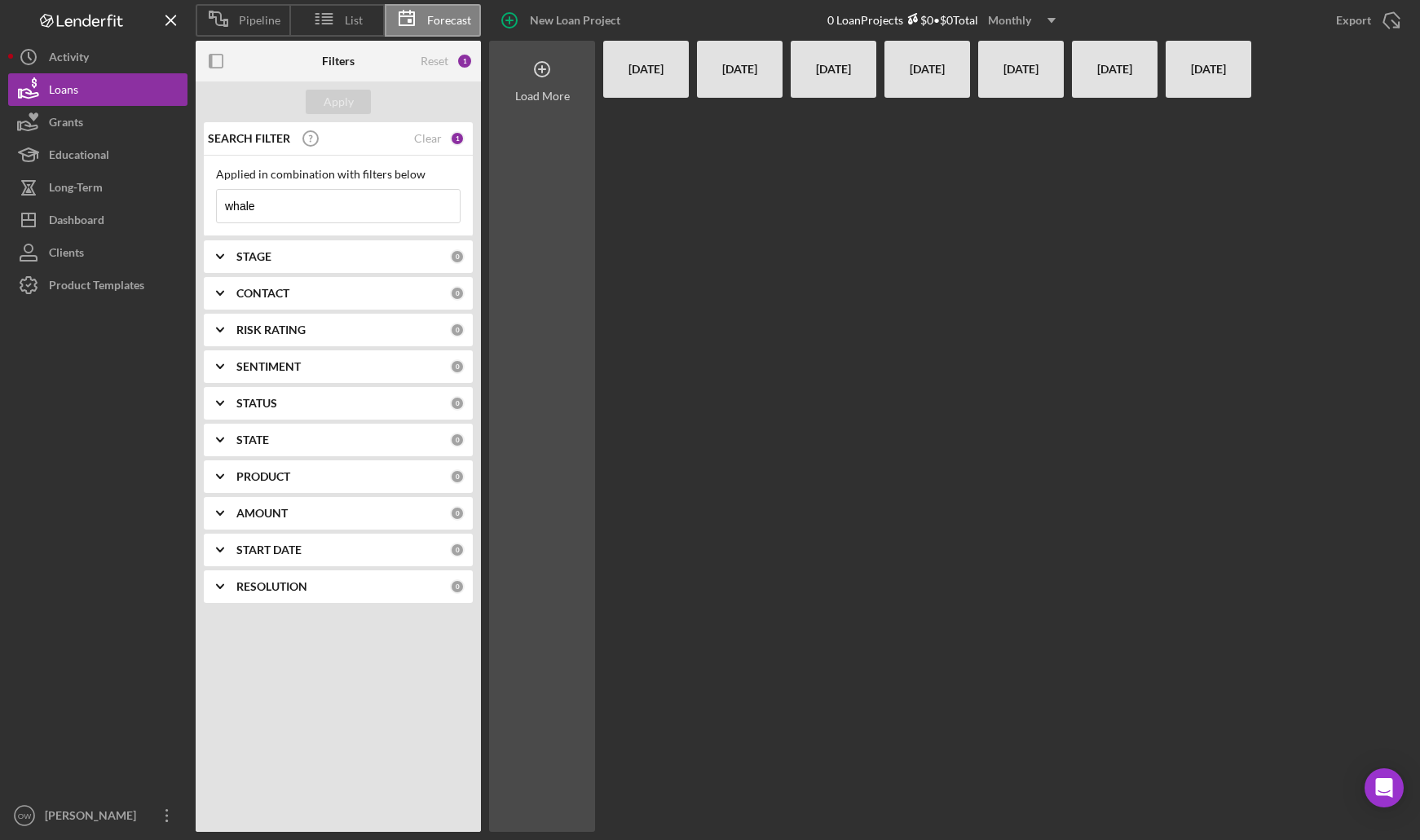
click at [546, 141] on div "Load More" at bounding box center [542, 437] width 106 height 791
click at [427, 131] on div "SEARCH FILTER Clear 1" at bounding box center [335, 138] width 261 height 41
click at [426, 139] on div "Clear" at bounding box center [428, 139] width 28 height 13
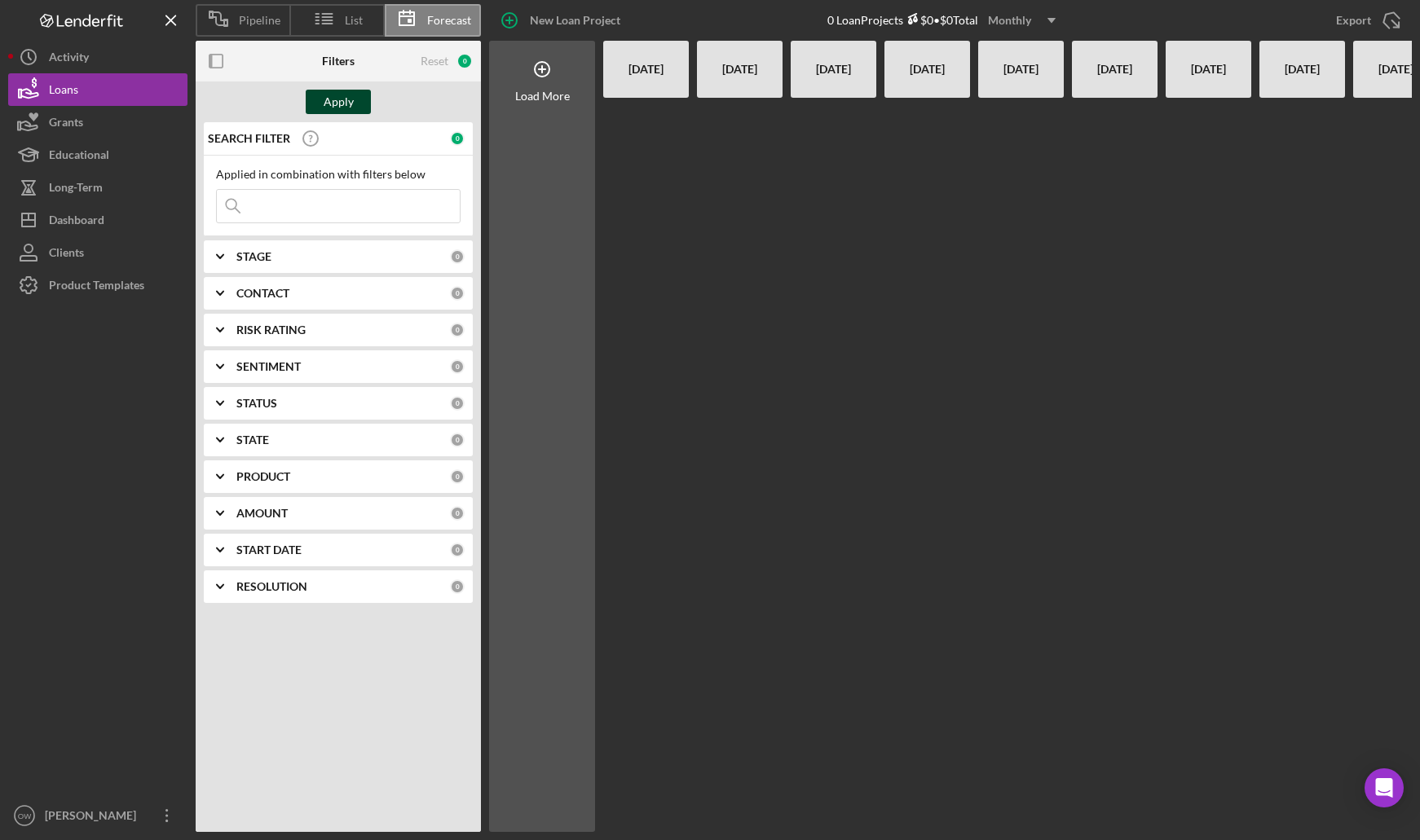
click at [346, 102] on div "Apply" at bounding box center [339, 101] width 30 height 24
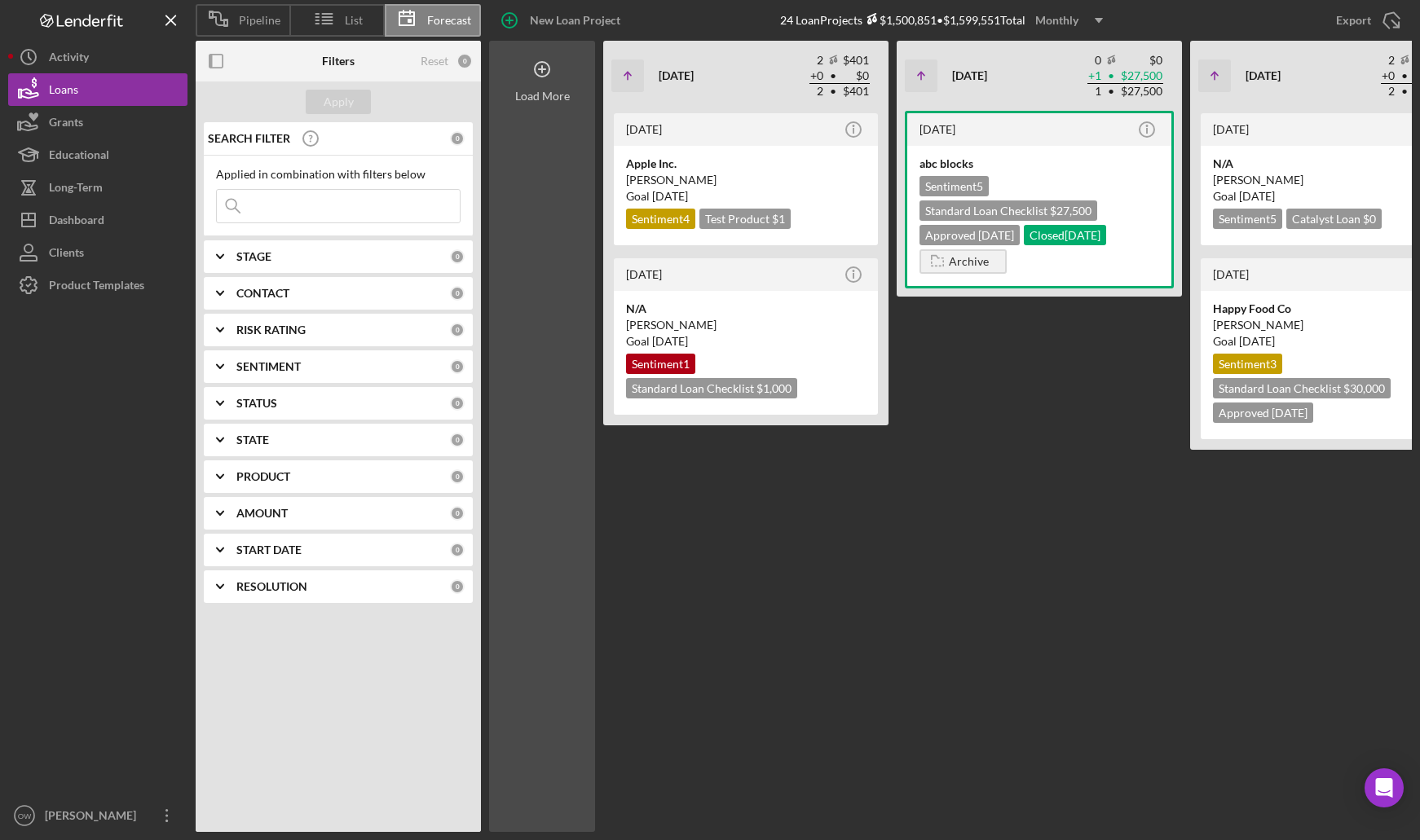
click at [534, 76] on icon at bounding box center [542, 69] width 41 height 41
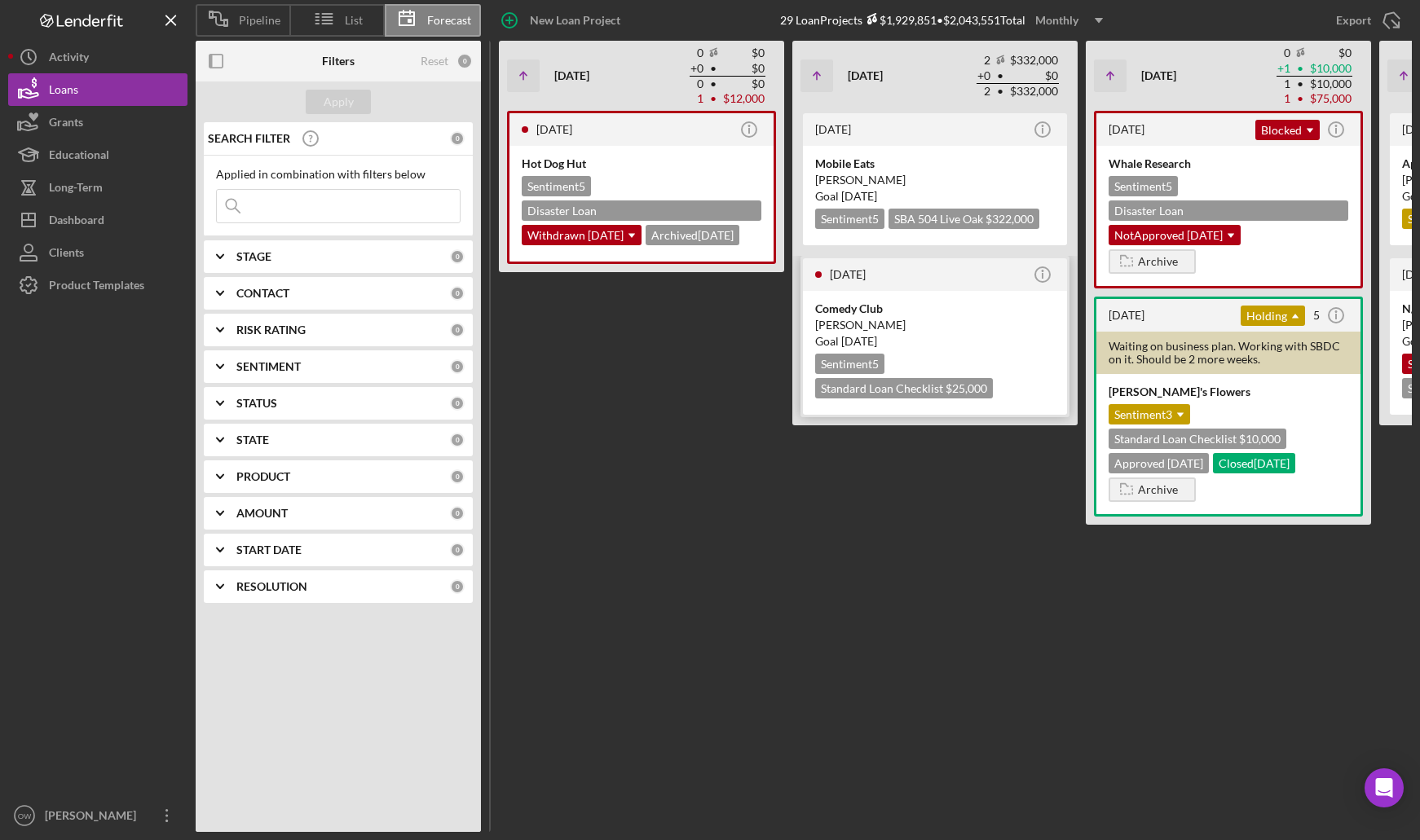
scroll to position [0, 104]
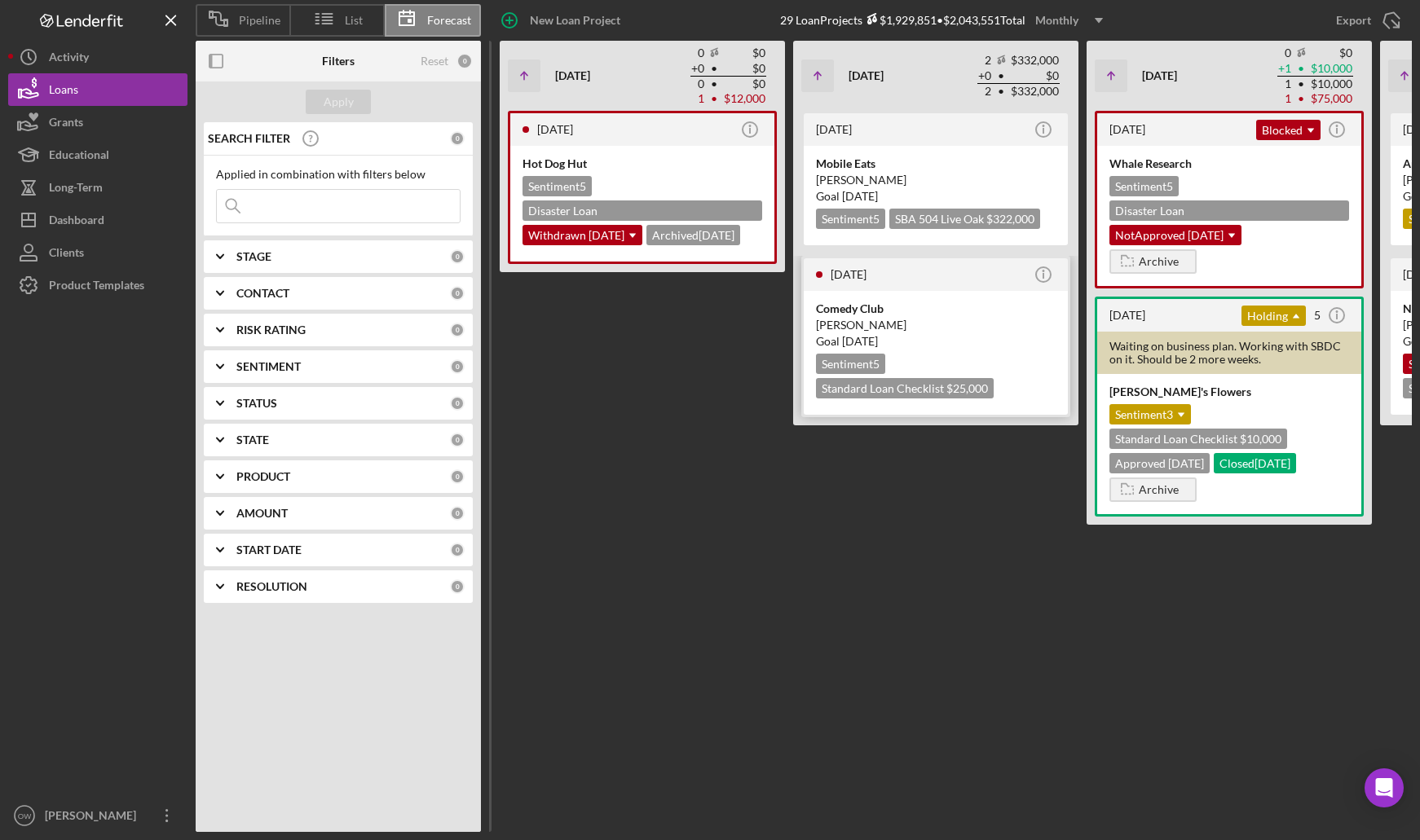
click at [925, 328] on div "[PERSON_NAME]" at bounding box center [936, 325] width 239 height 16
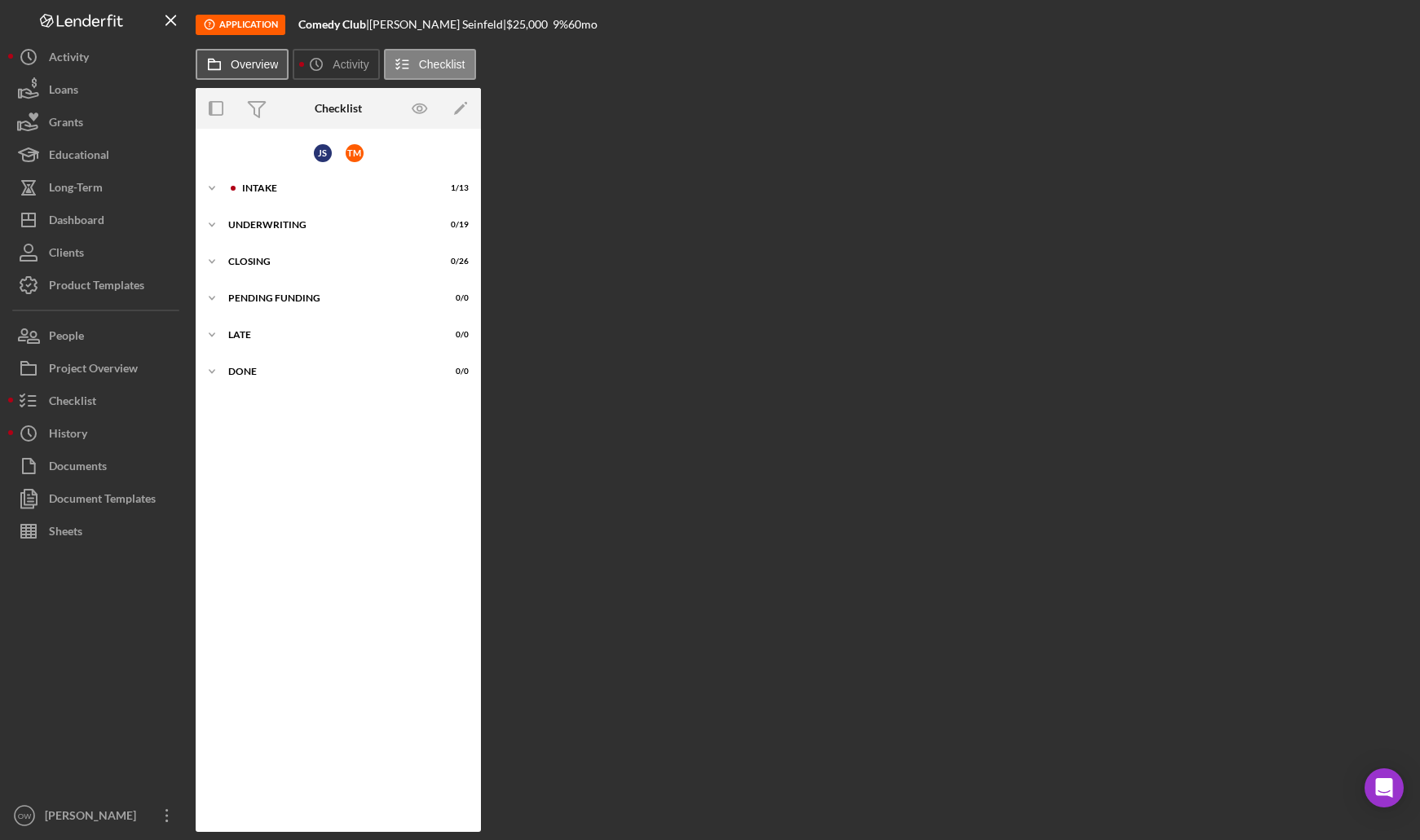
click at [266, 63] on label "Overview" at bounding box center [254, 64] width 48 height 13
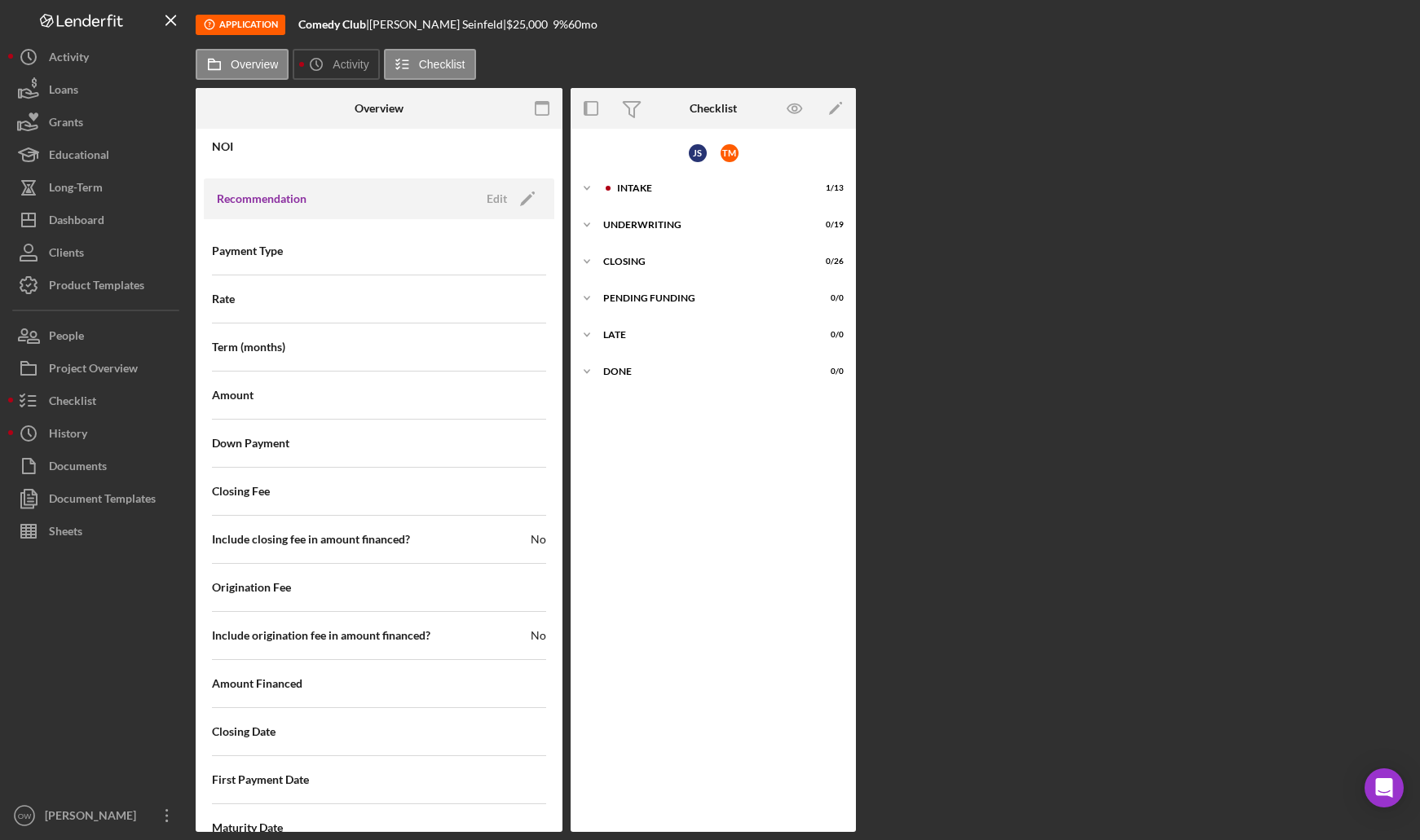
scroll to position [1775, 0]
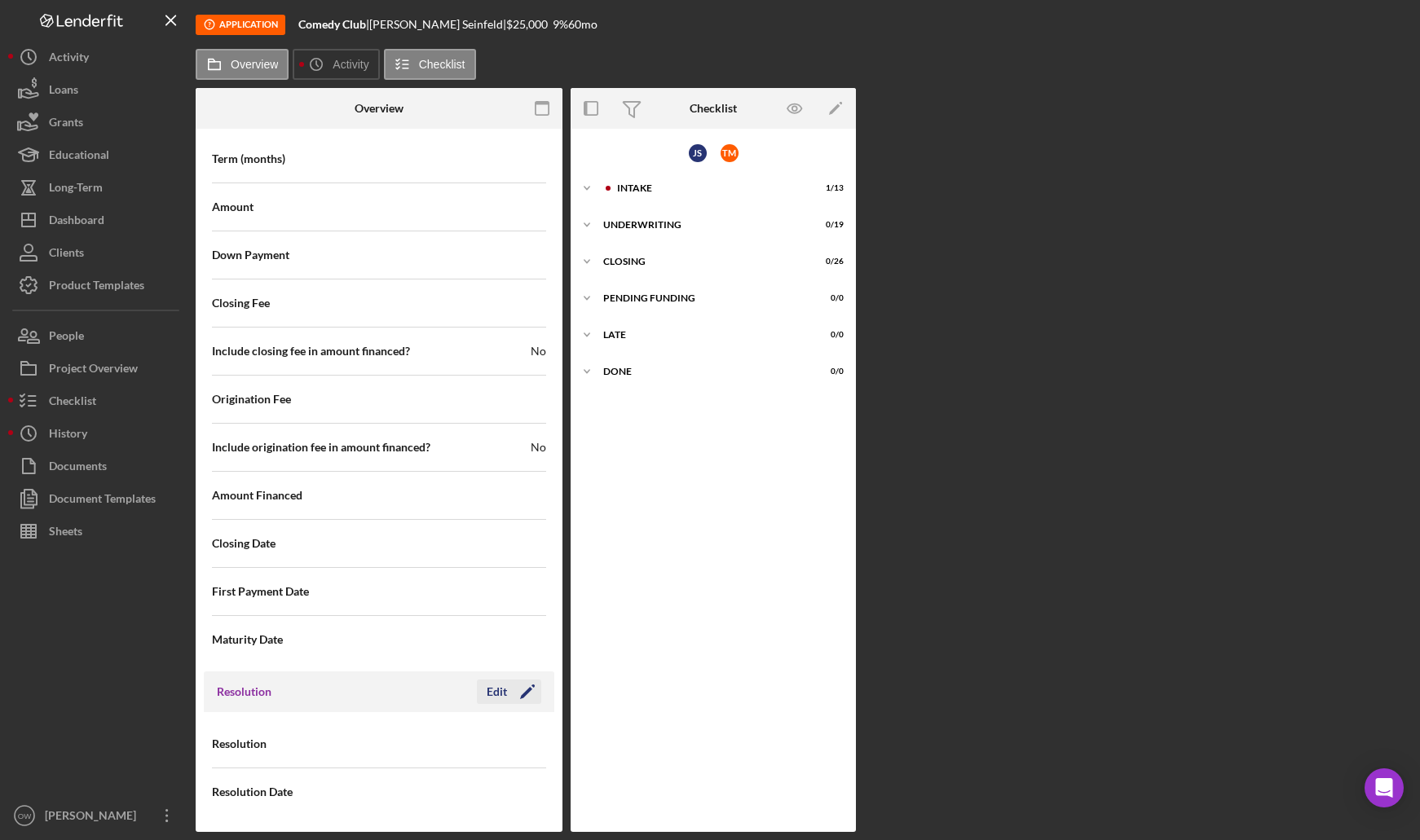
click at [488, 699] on div "Edit" at bounding box center [497, 692] width 20 height 24
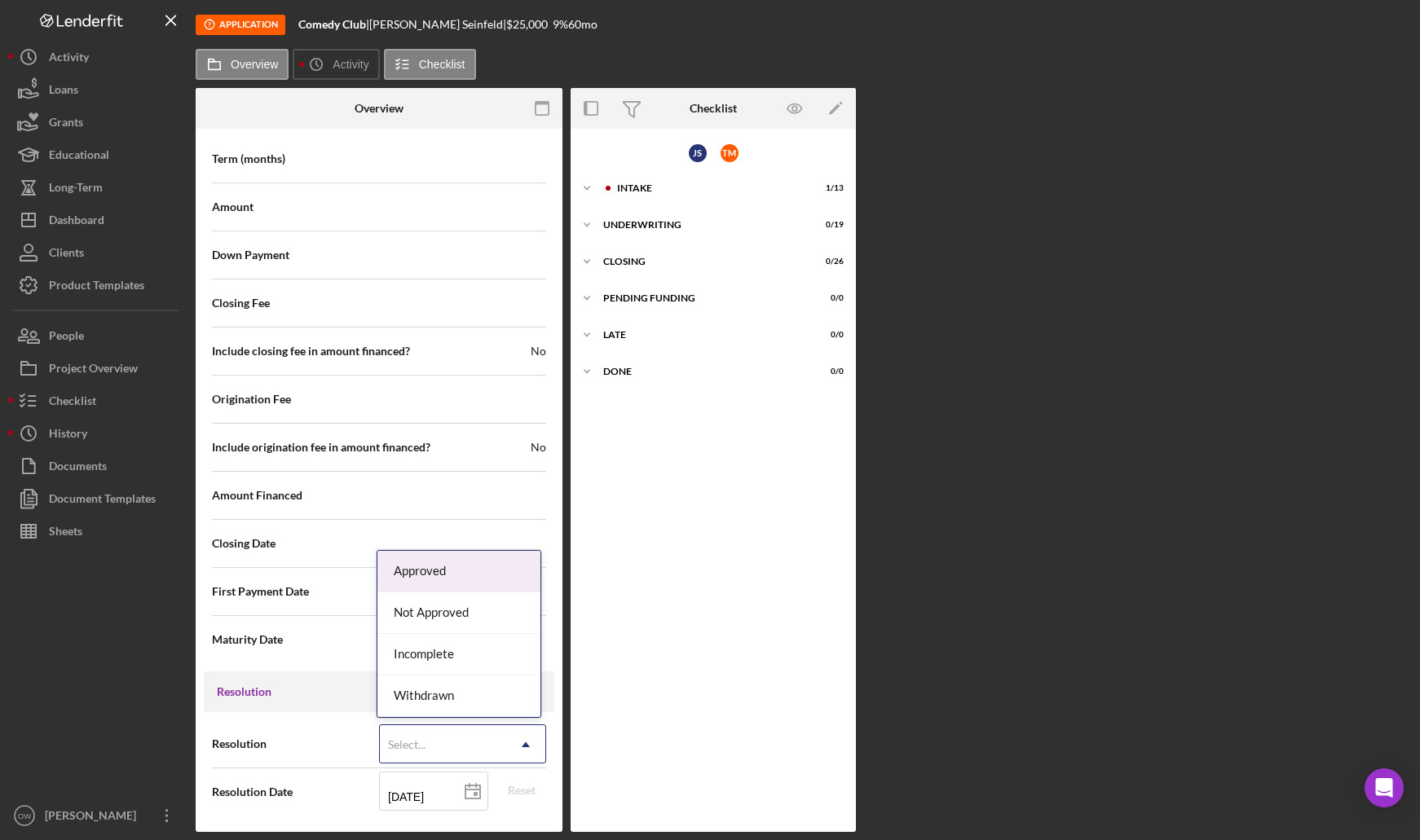
click at [429, 740] on div "Select..." at bounding box center [443, 745] width 126 height 38
click at [444, 572] on div "Approved" at bounding box center [459, 572] width 163 height 42
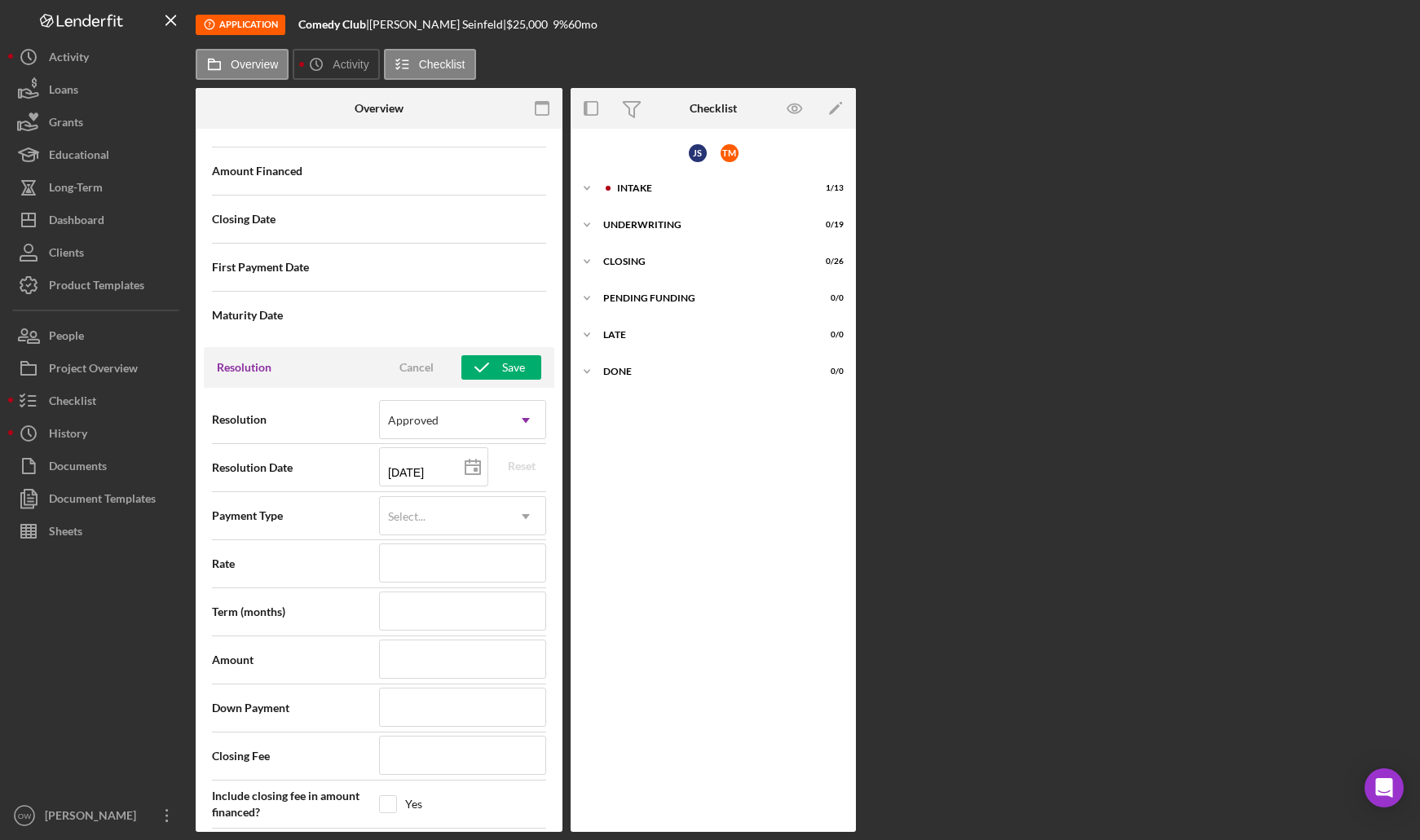
scroll to position [2118, 0]
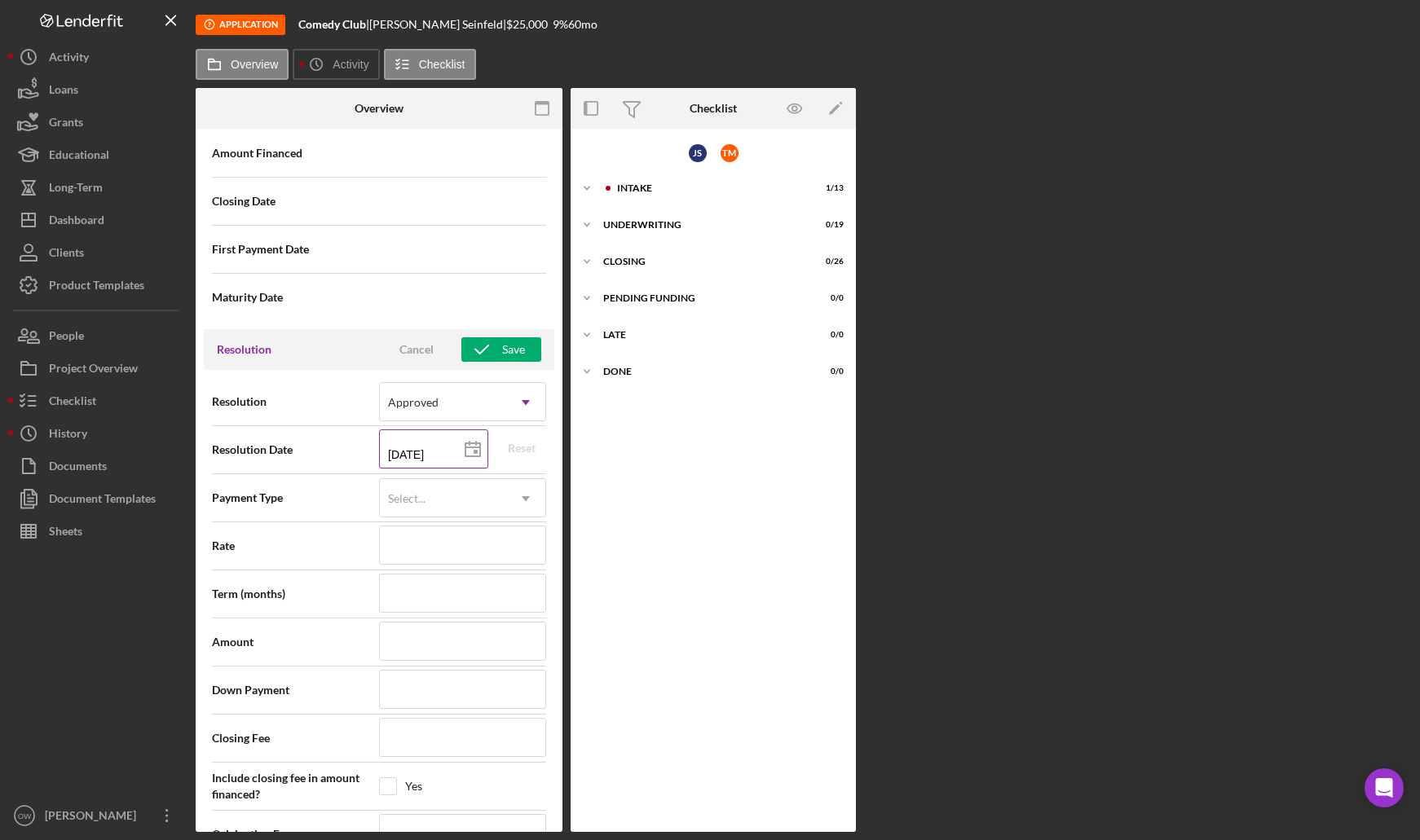
click at [393, 453] on input "[DATE]" at bounding box center [433, 448] width 110 height 39
drag, startPoint x: 396, startPoint y: 453, endPoint x: 378, endPoint y: 453, distance: 18.0
click at [379, 453] on input "[DATE]" at bounding box center [433, 448] width 110 height 39
type input "11/d6/2025"
type input "[DATE]"
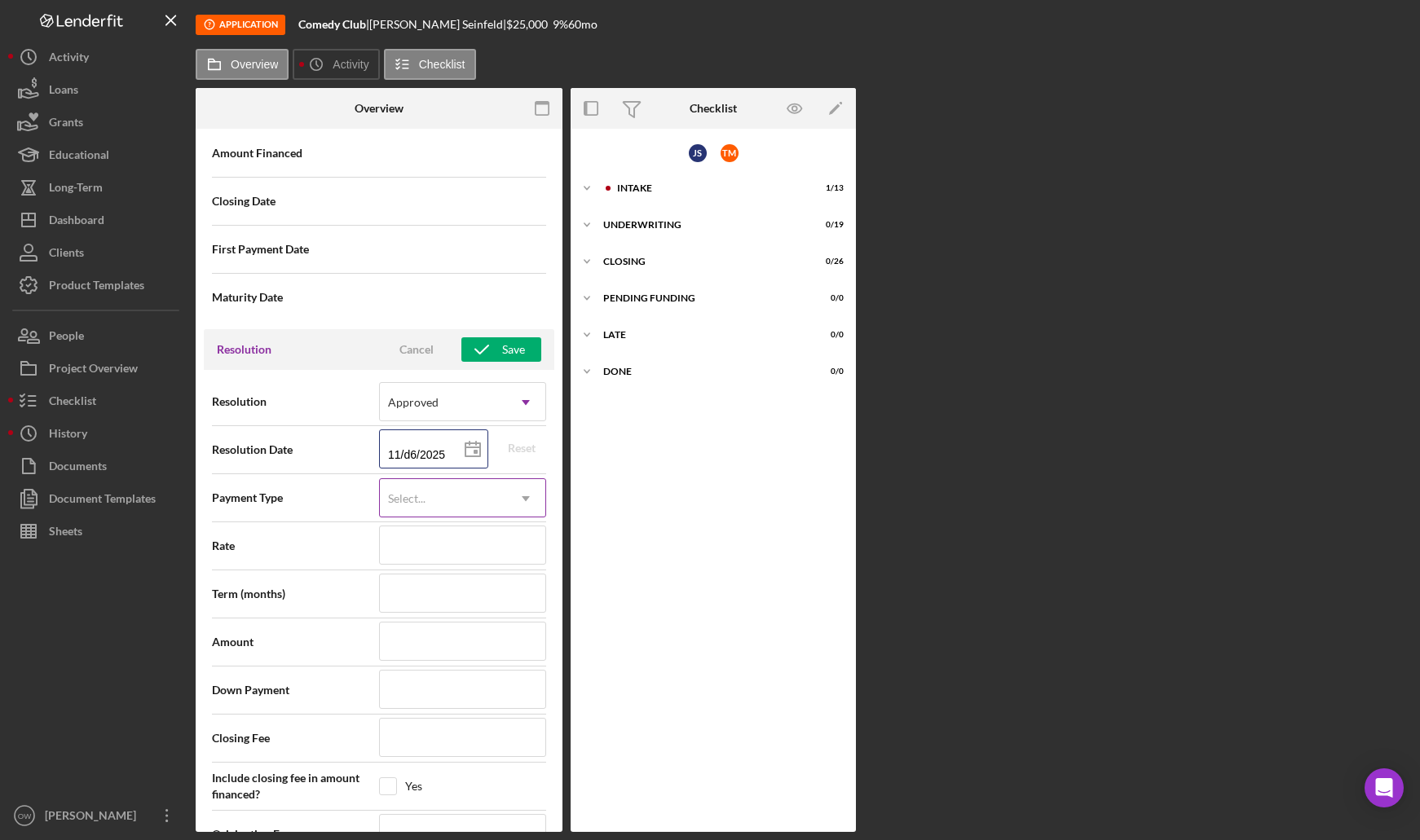
type input "[DATE]"
click at [444, 456] on input "[DATE]" at bounding box center [433, 448] width 110 height 39
type input "12/16/202y"
type input "[DATE]"
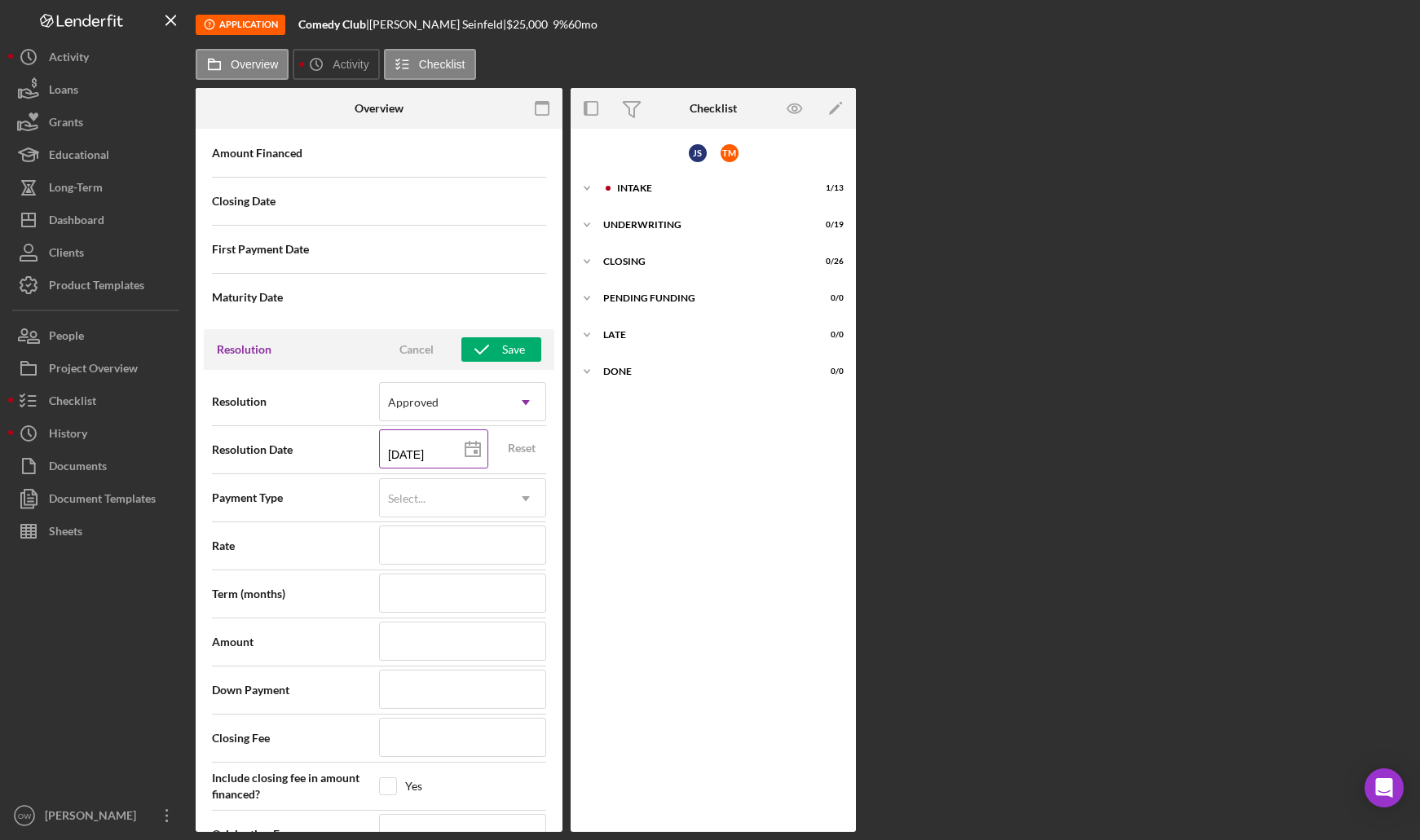
type input "[DATE]"
click at [508, 362] on div "Resolution Cancel Save" at bounding box center [379, 350] width 351 height 41
click at [502, 350] on div "Save" at bounding box center [513, 349] width 23 height 24
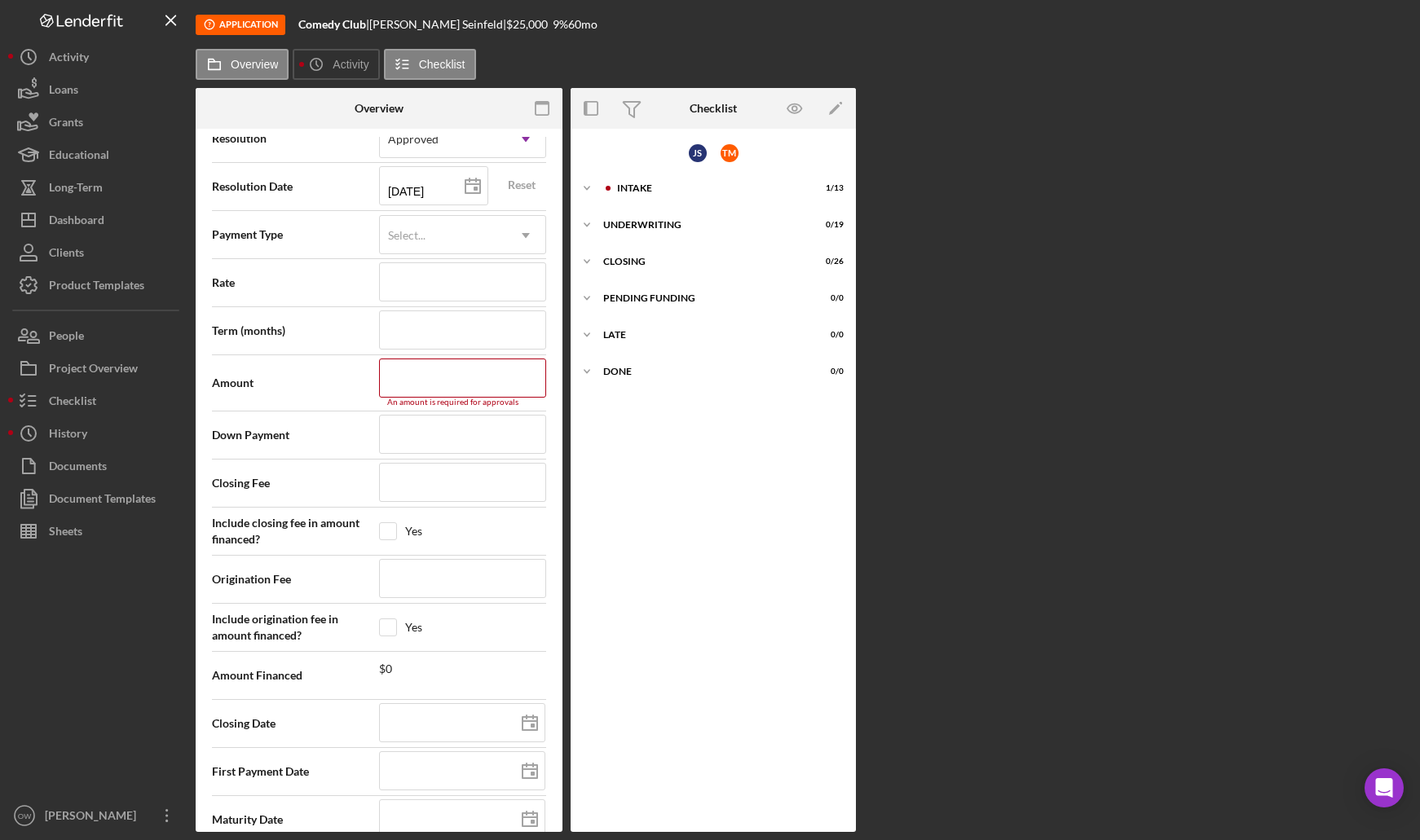
scroll to position [2408, 0]
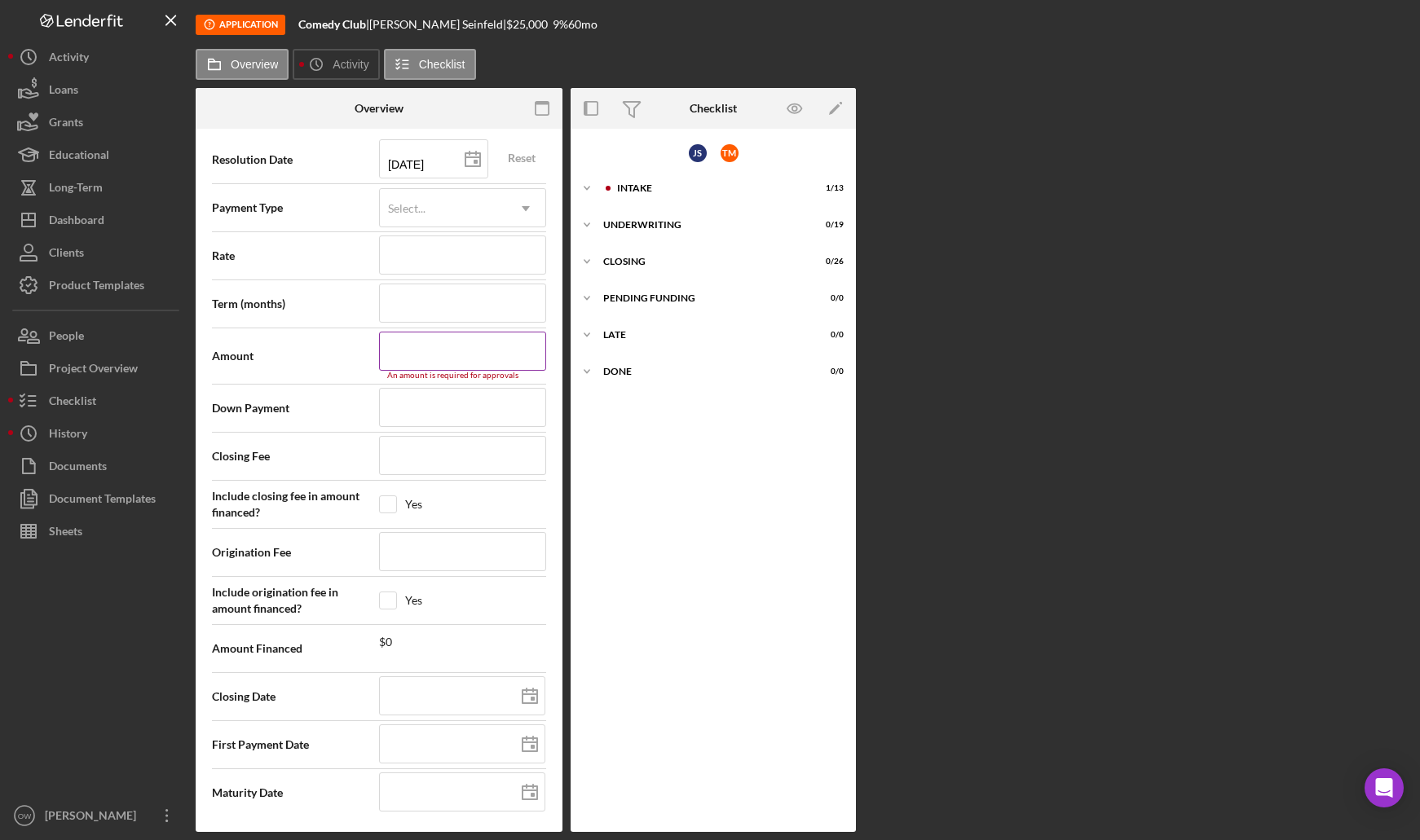
click at [472, 351] on input at bounding box center [463, 351] width 167 height 39
type input "$25,000"
click at [328, 611] on span "Include origination fee in amount financed?" at bounding box center [295, 600] width 167 height 33
click at [424, 464] on input at bounding box center [463, 454] width 167 height 39
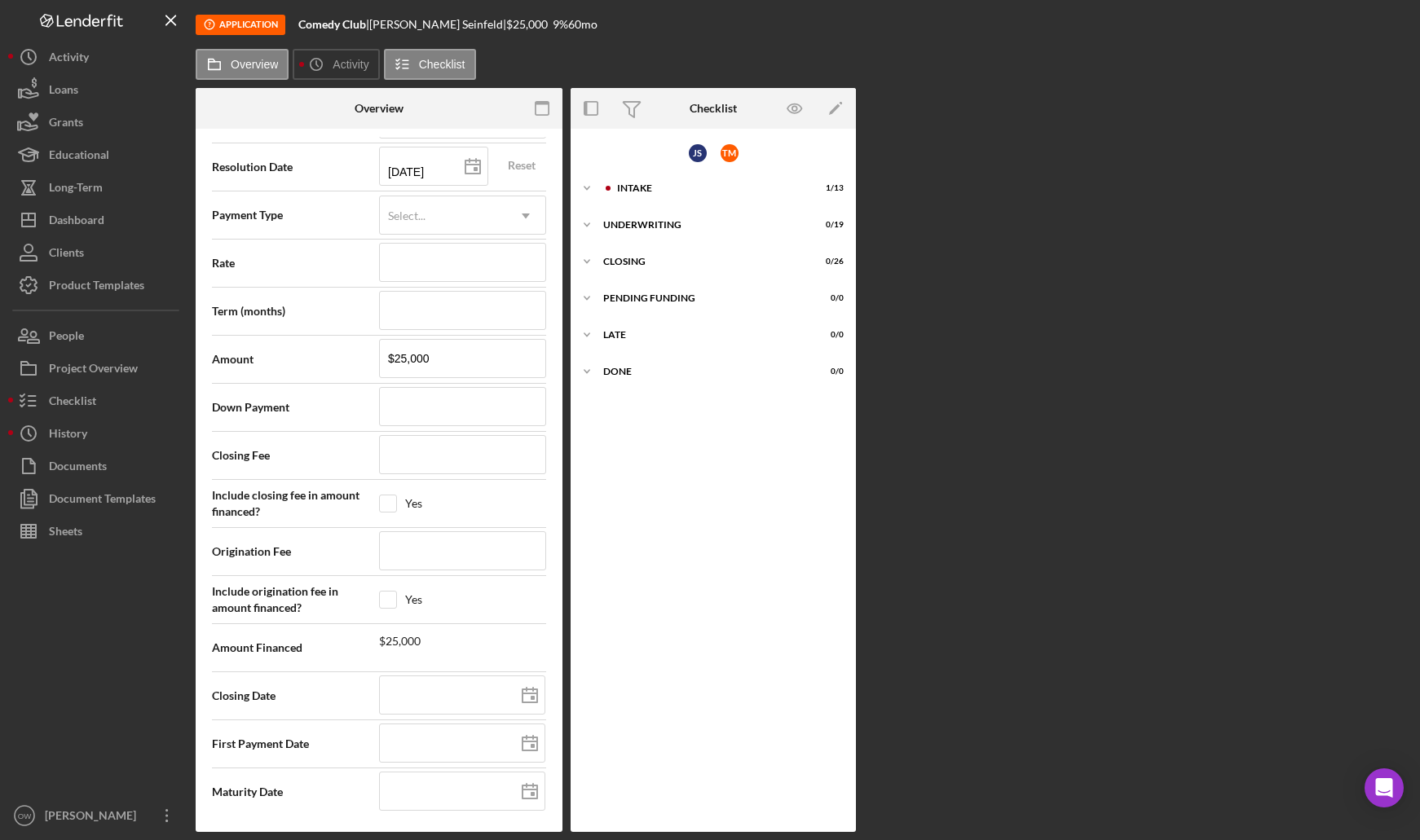
click at [467, 286] on div "Rate" at bounding box center [378, 263] width 334 height 48
click at [449, 309] on input at bounding box center [463, 310] width 167 height 39
click at [451, 270] on input at bounding box center [463, 262] width 167 height 39
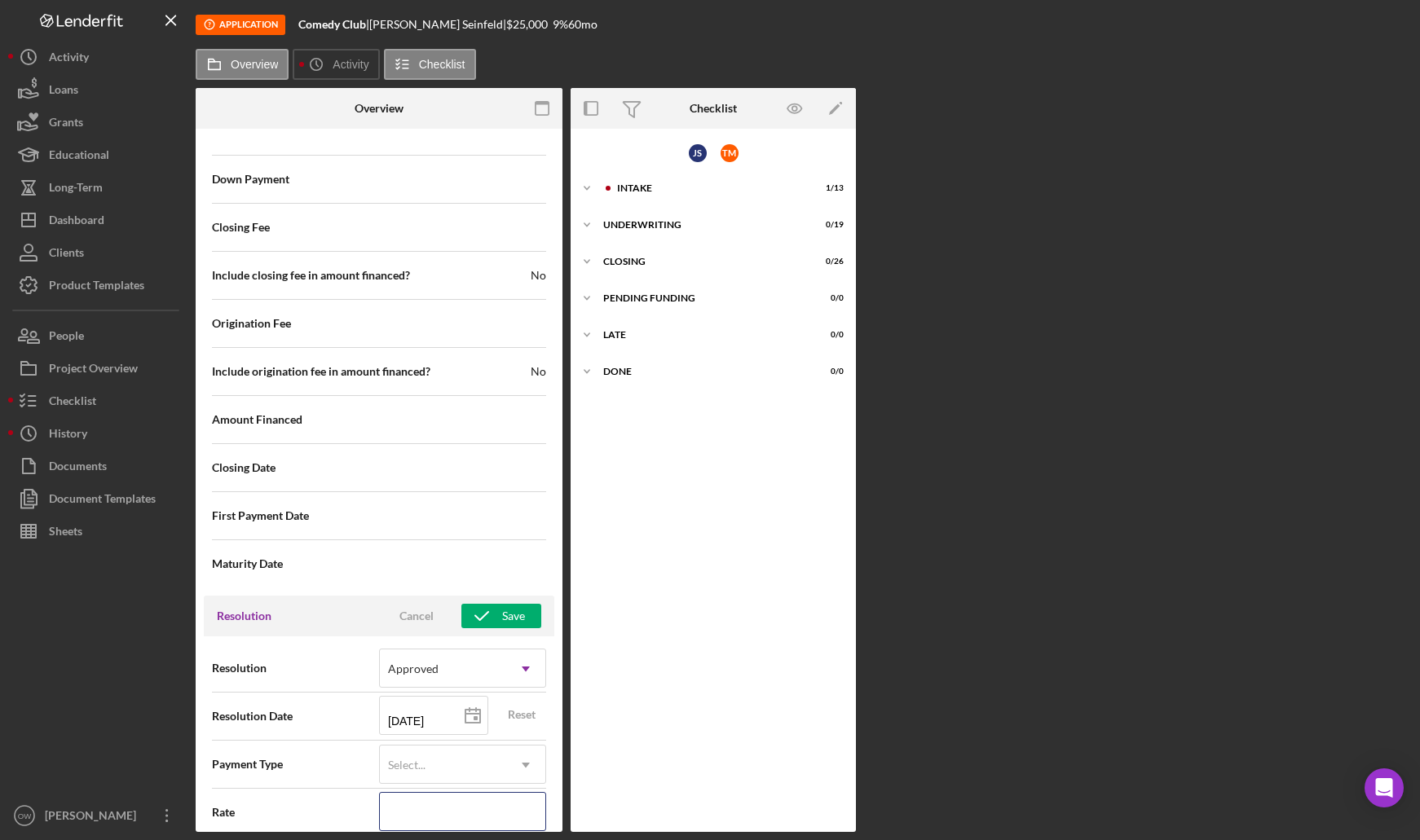
scroll to position [1852, 0]
click at [508, 617] on div "Save" at bounding box center [513, 615] width 23 height 24
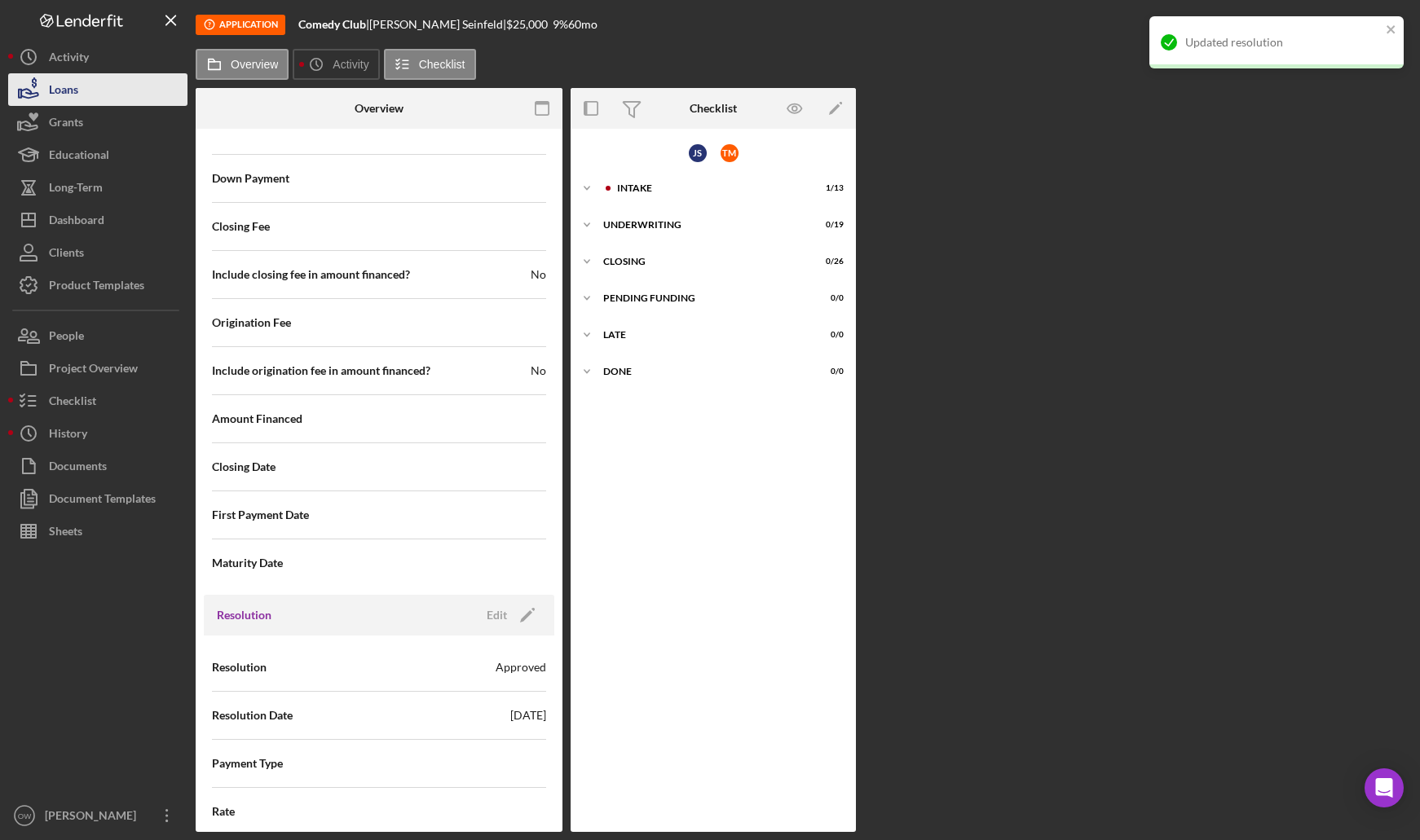
click at [123, 86] on button "Loans" at bounding box center [98, 90] width 179 height 33
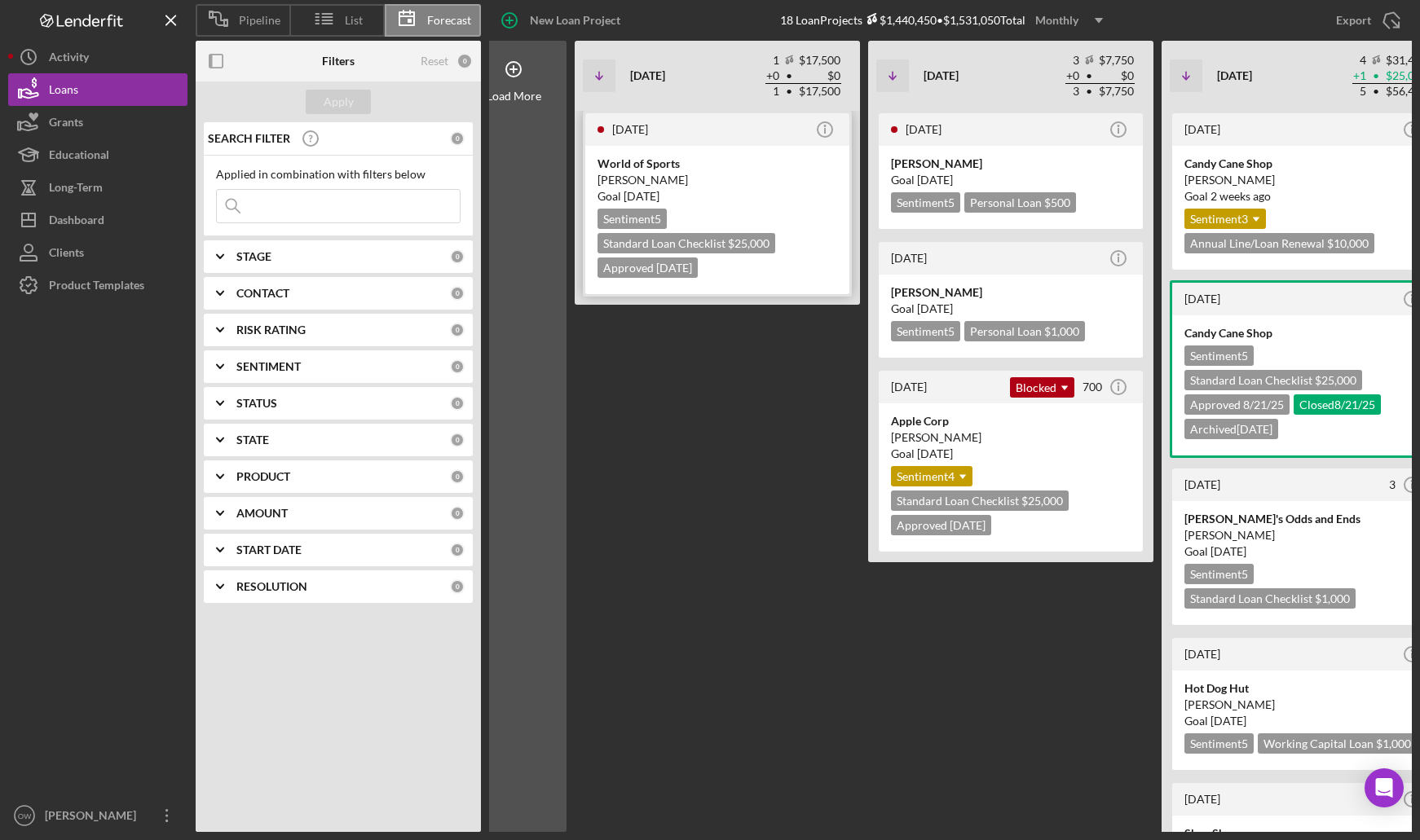
scroll to position [0, 38]
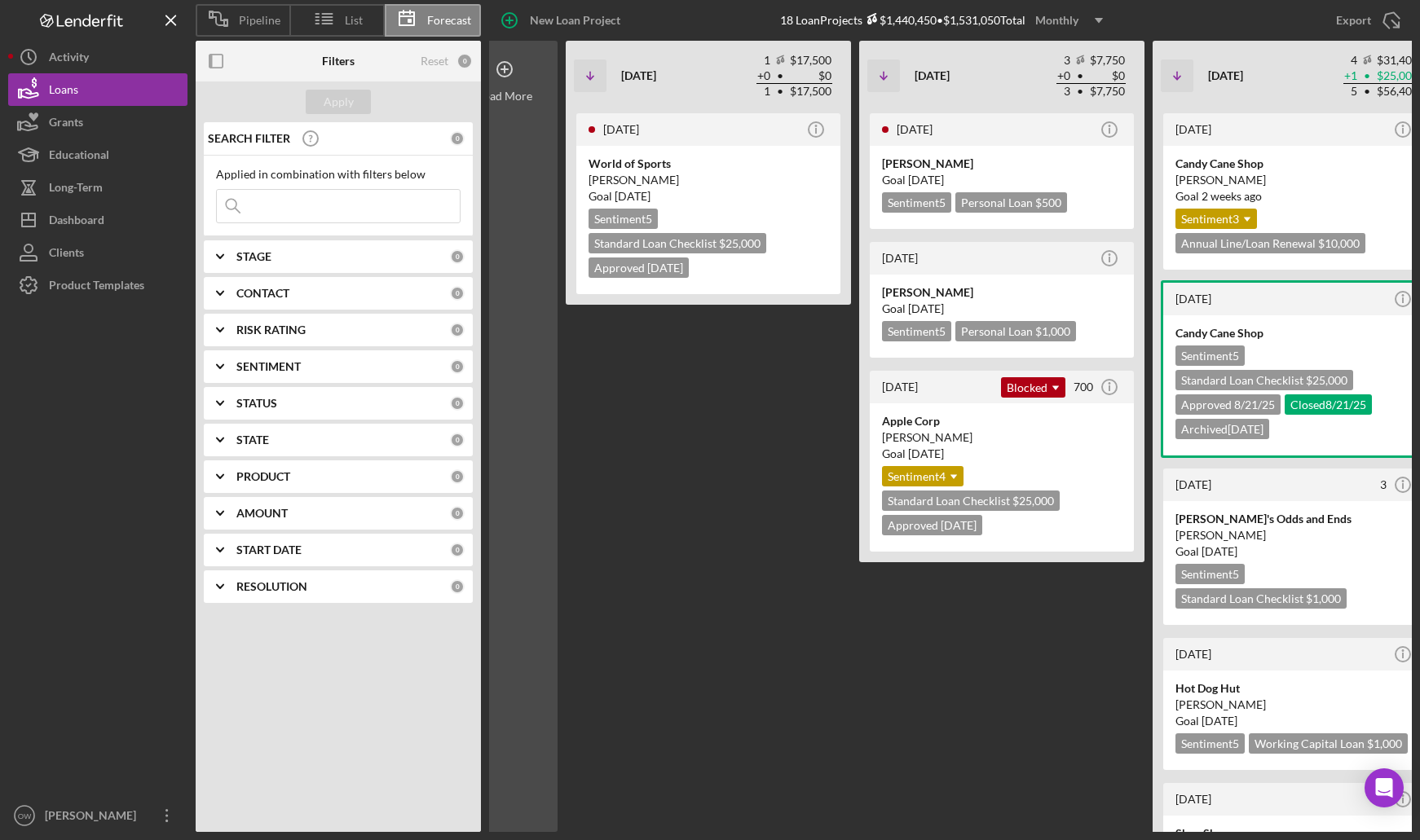
click at [505, 100] on div "Load More" at bounding box center [505, 96] width 54 height 13
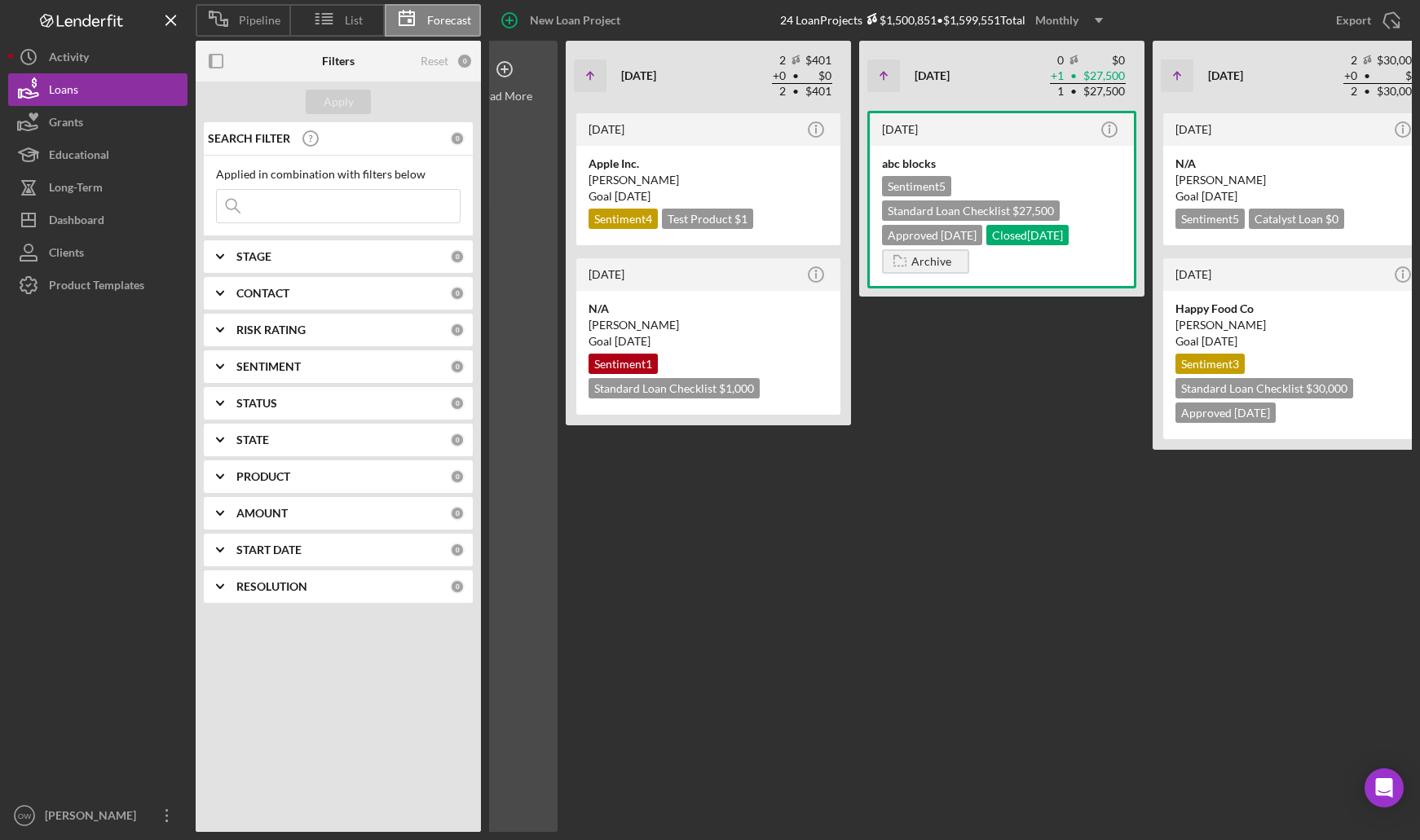
click at [513, 99] on div "Load More" at bounding box center [505, 96] width 54 height 13
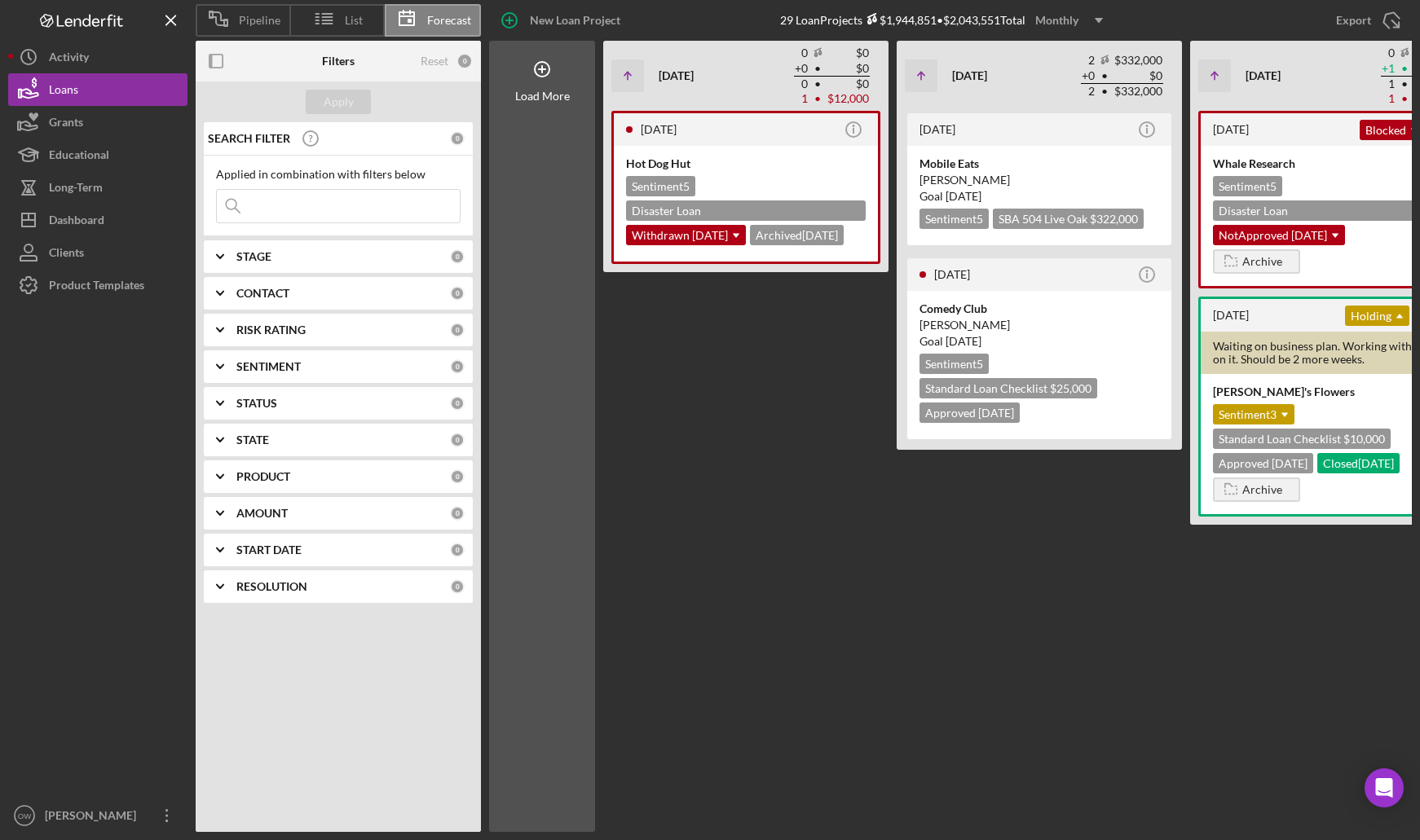
scroll to position [0, 3]
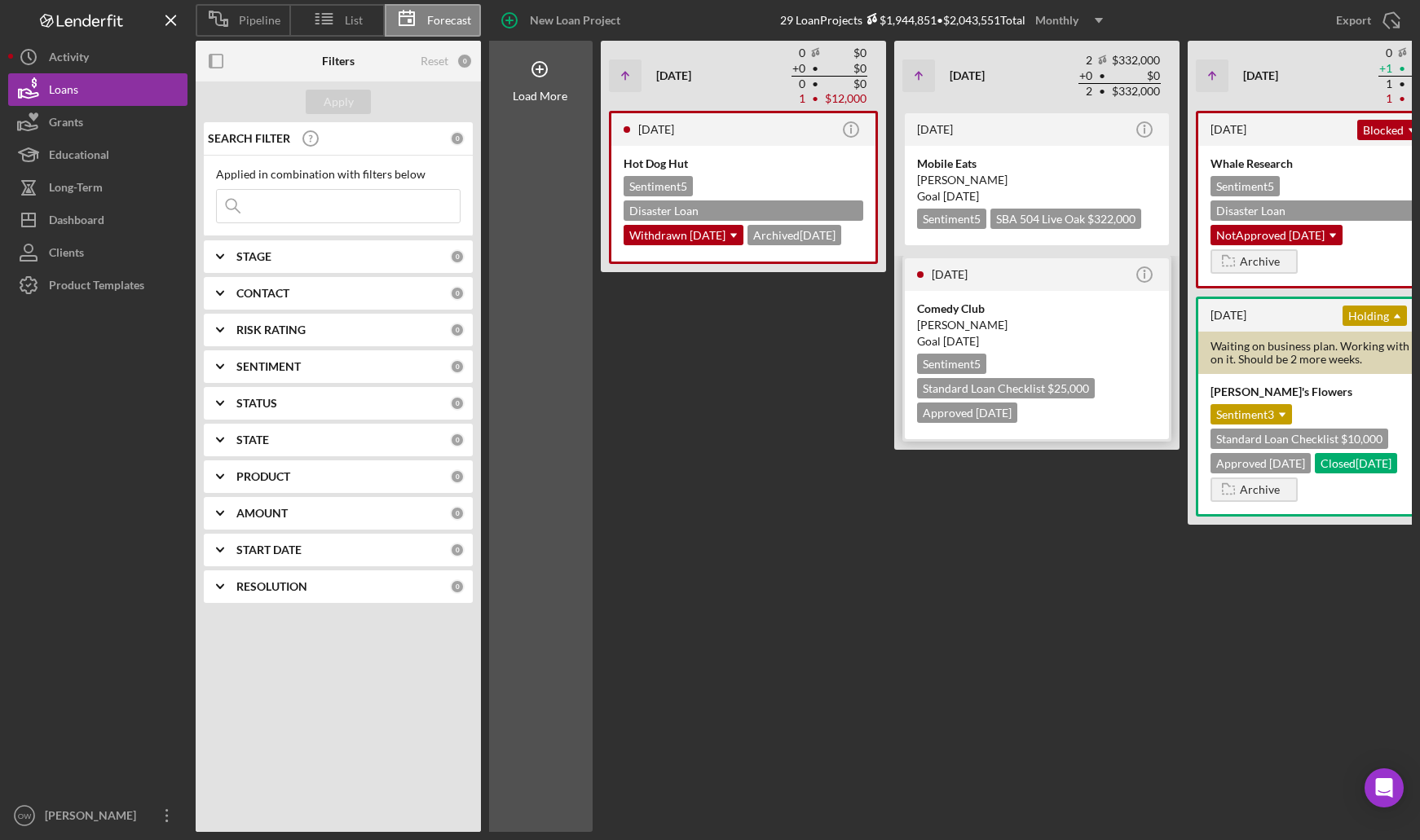
click at [1063, 345] on div "Goal [DATE]" at bounding box center [1037, 341] width 239 height 16
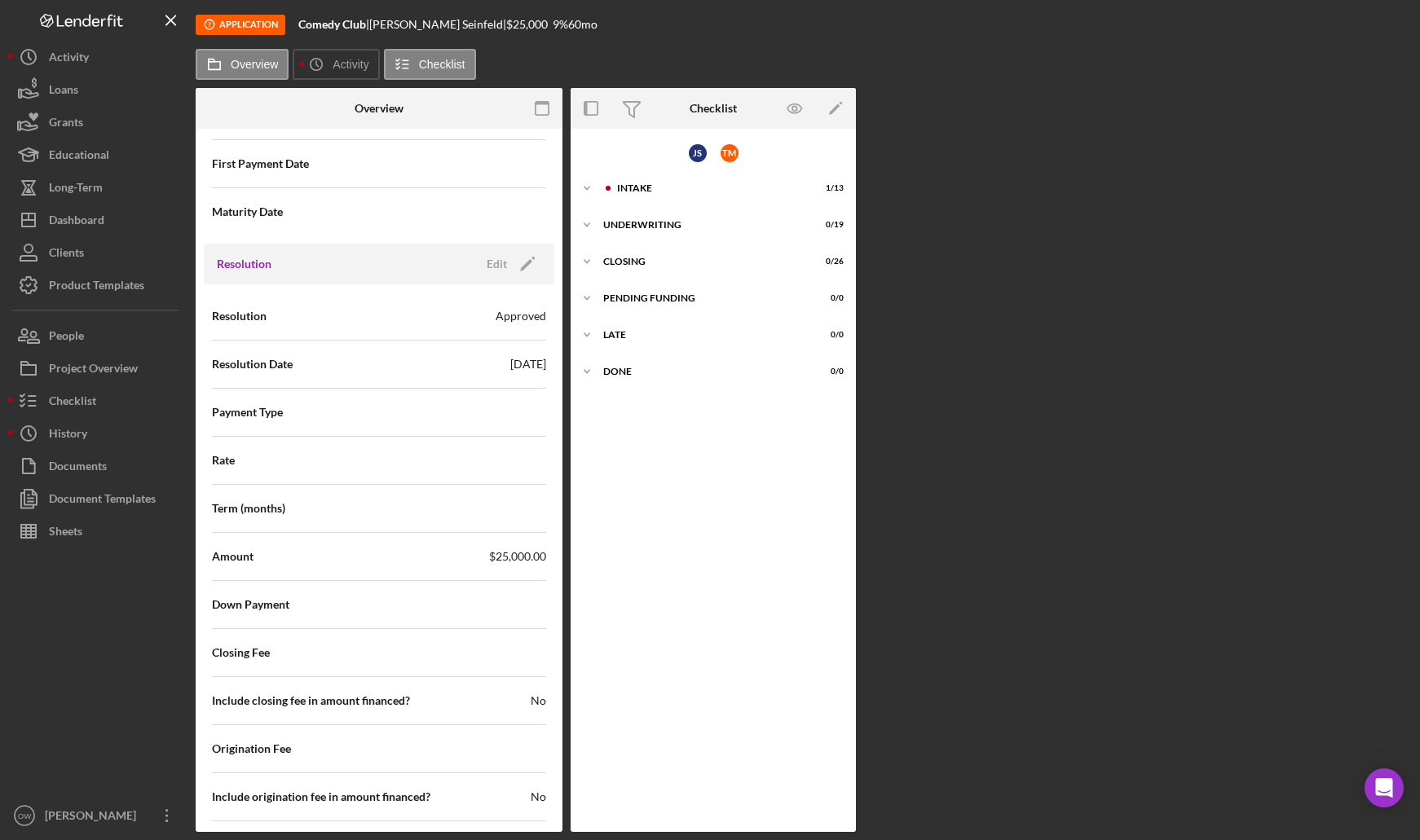
scroll to position [2201, 0]
